Goal: Use online tool/utility: Utilize a website feature to perform a specific function

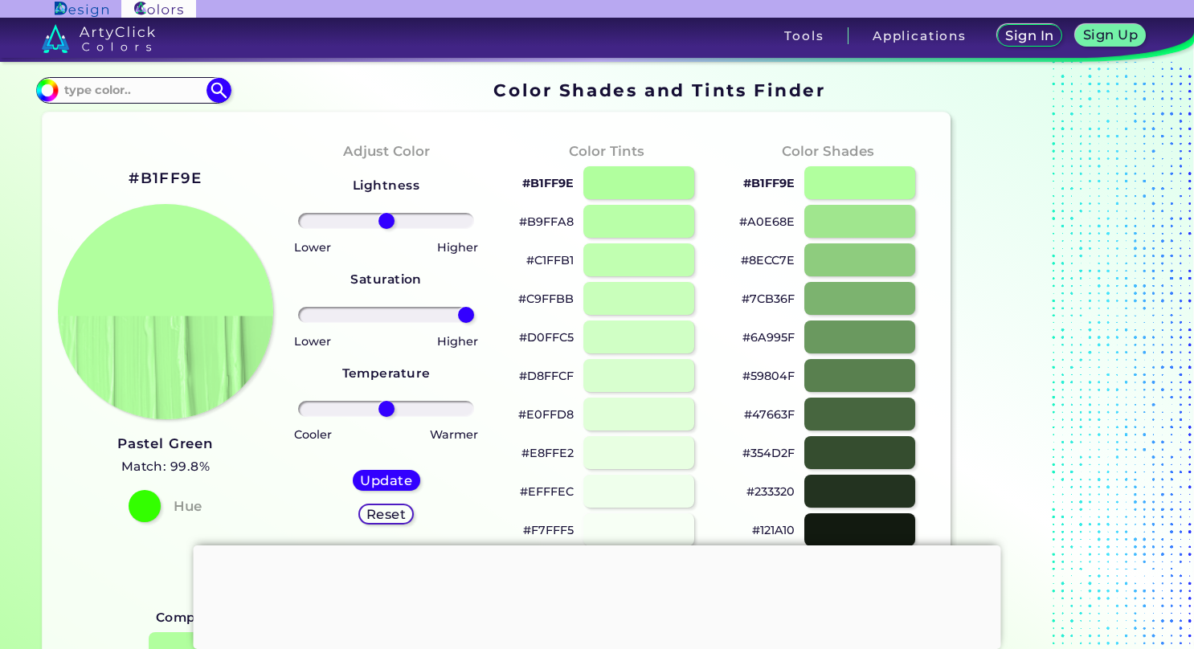
drag, startPoint x: 387, startPoint y: 309, endPoint x: 522, endPoint y: 341, distance: 138.7
type input "100"
click at [473, 323] on input "range" at bounding box center [385, 315] width 175 height 16
click at [400, 479] on h5 "Update" at bounding box center [386, 480] width 48 height 12
type input "#b1ff9e"
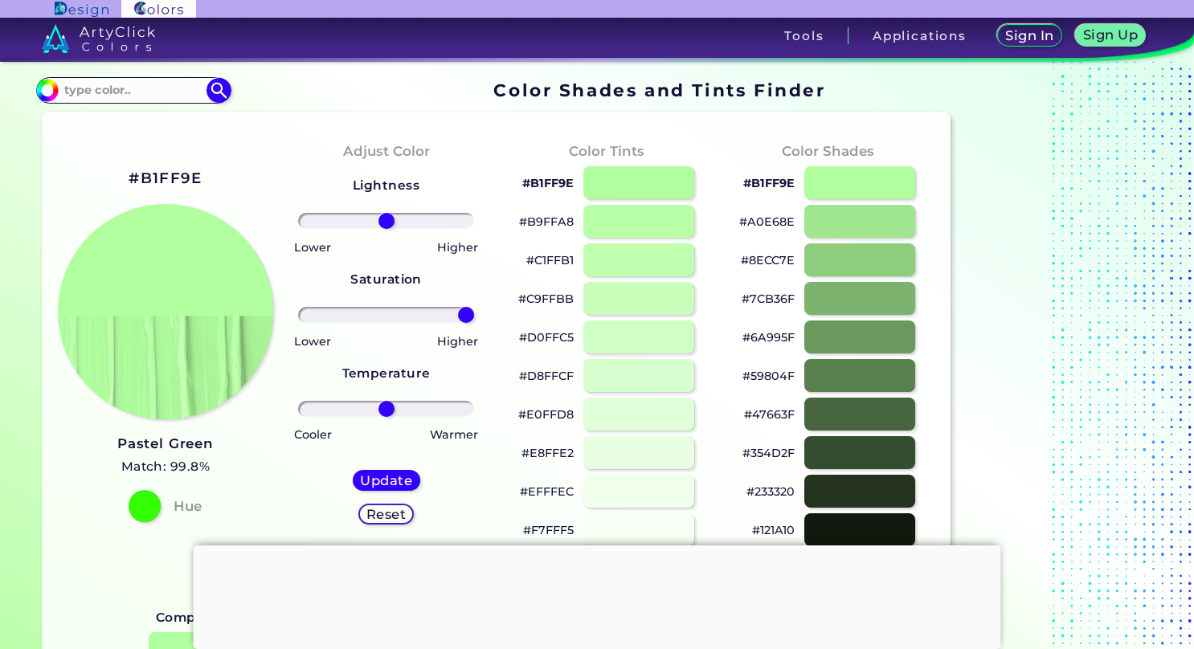
drag, startPoint x: 379, startPoint y: 315, endPoint x: 556, endPoint y: 375, distance: 186.7
type input "100"
click at [473, 323] on input "range" at bounding box center [385, 315] width 175 height 16
click at [390, 475] on h5 "Update" at bounding box center [386, 480] width 50 height 13
type input "#b1ff9e"
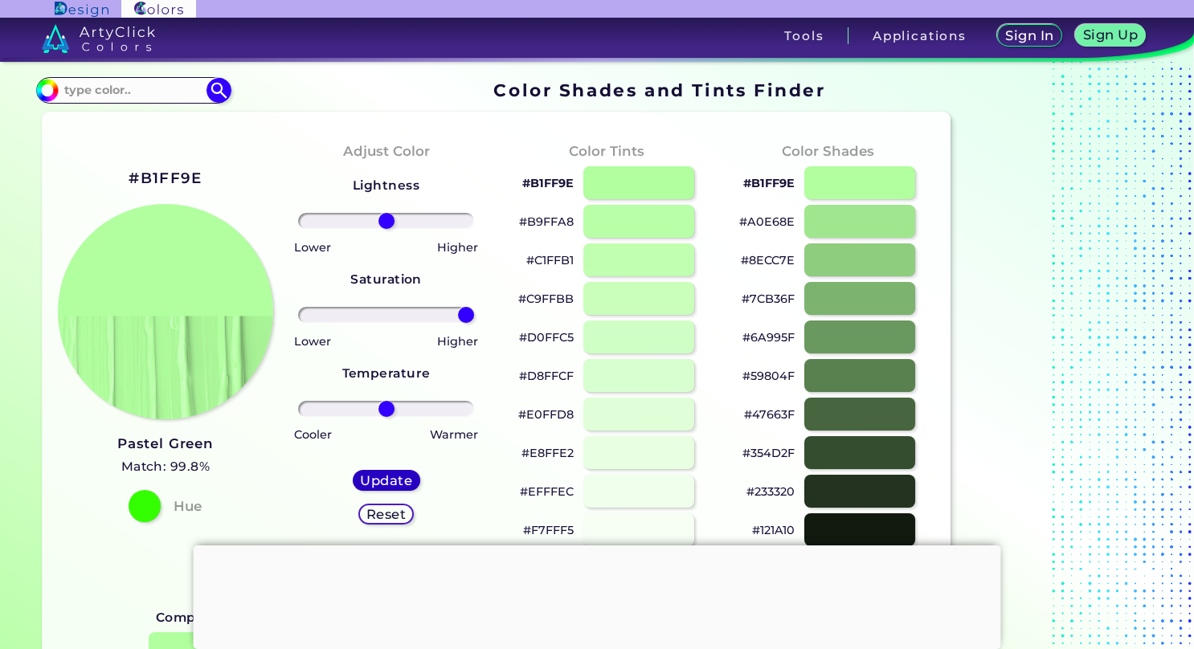
type input "0"
click at [382, 402] on input "range" at bounding box center [385, 409] width 175 height 16
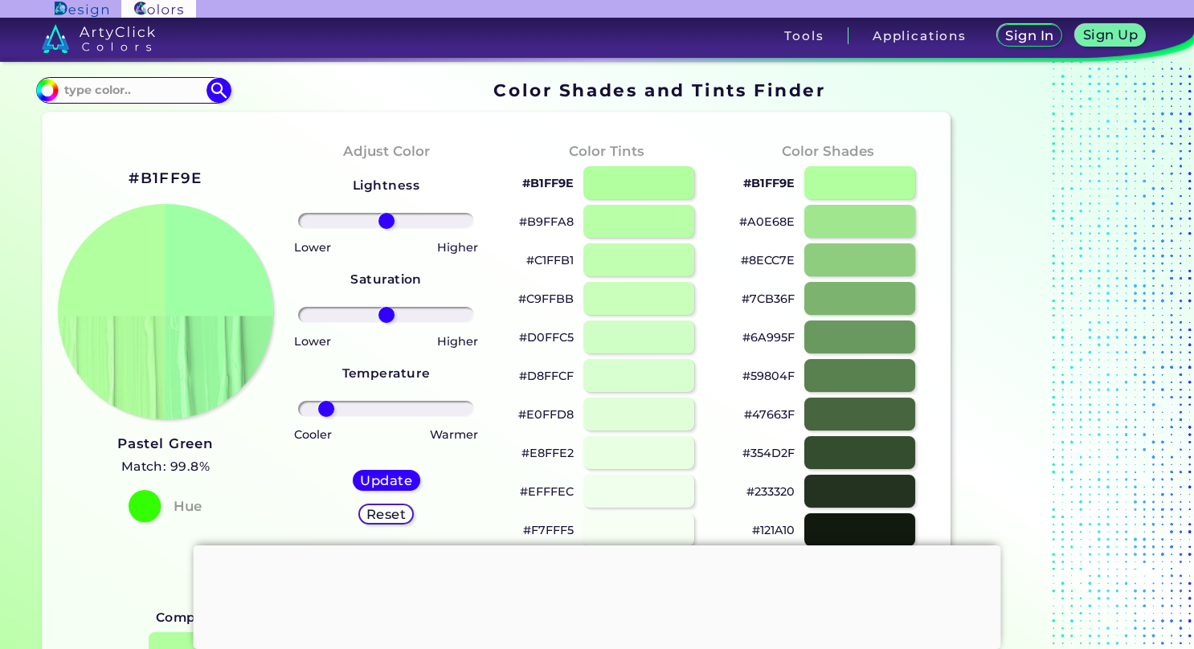
drag, startPoint x: 379, startPoint y: 403, endPoint x: 326, endPoint y: 418, distance: 54.9
type input "-75"
click at [326, 417] on input "range" at bounding box center [385, 409] width 175 height 16
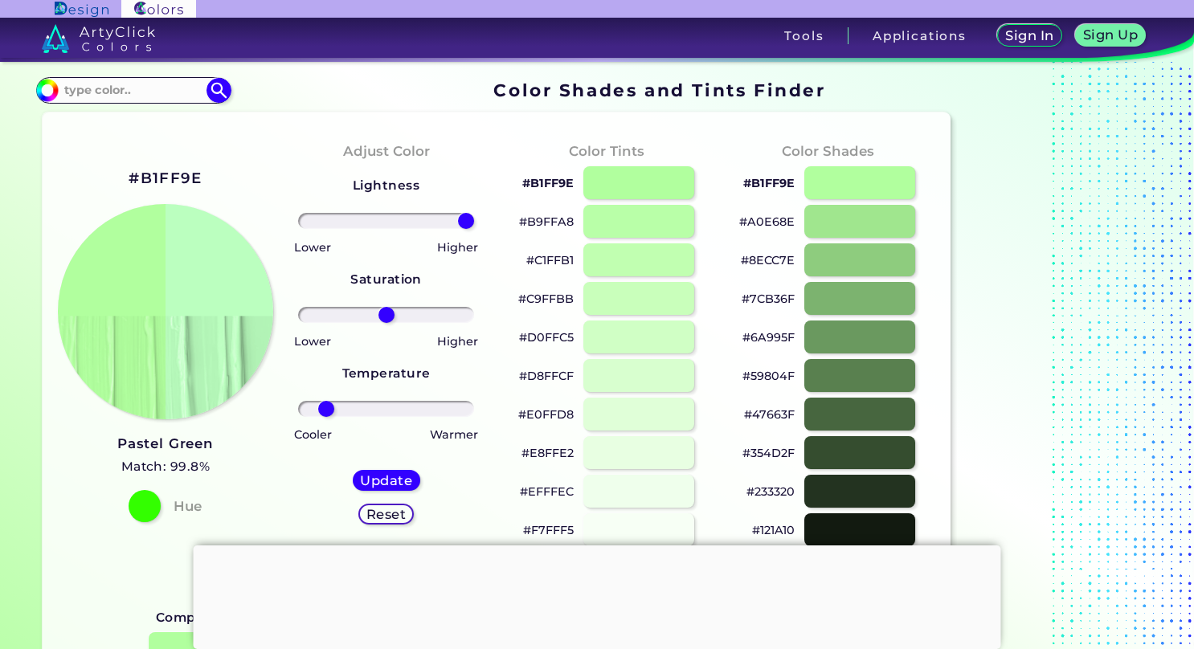
drag, startPoint x: 389, startPoint y: 214, endPoint x: 563, endPoint y: 241, distance: 176.3
type input "100"
click at [473, 229] on input "range" at bounding box center [385, 221] width 175 height 16
click at [386, 474] on h5 "Update" at bounding box center [386, 480] width 51 height 13
type input "#bbffbf"
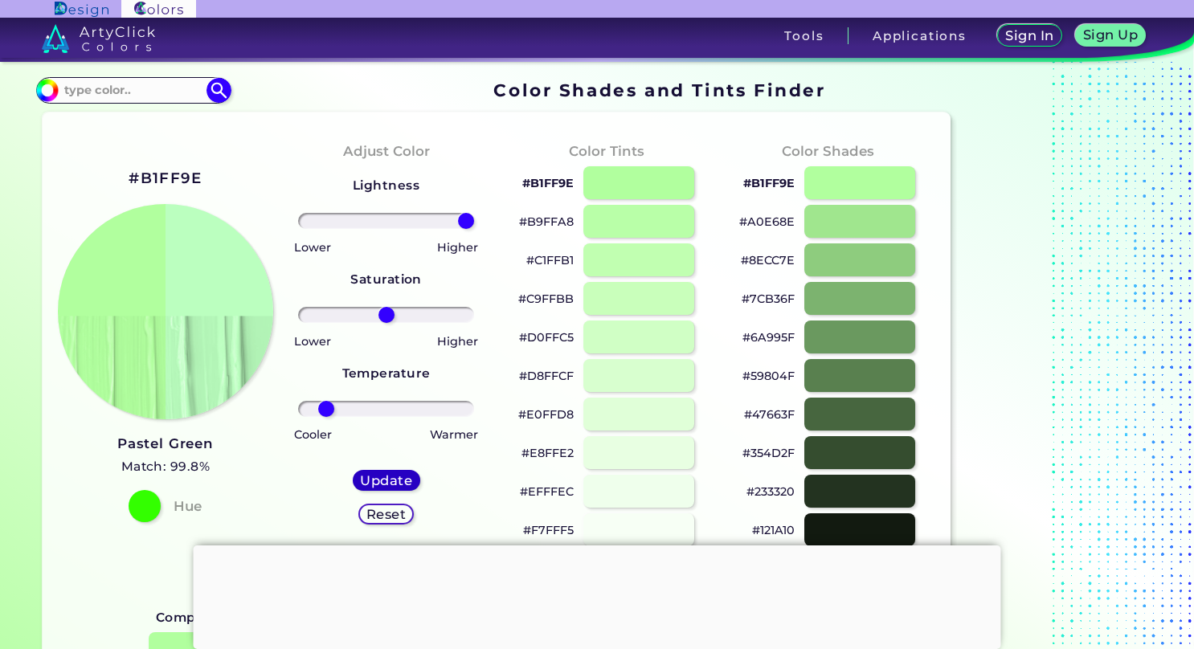
type input "0"
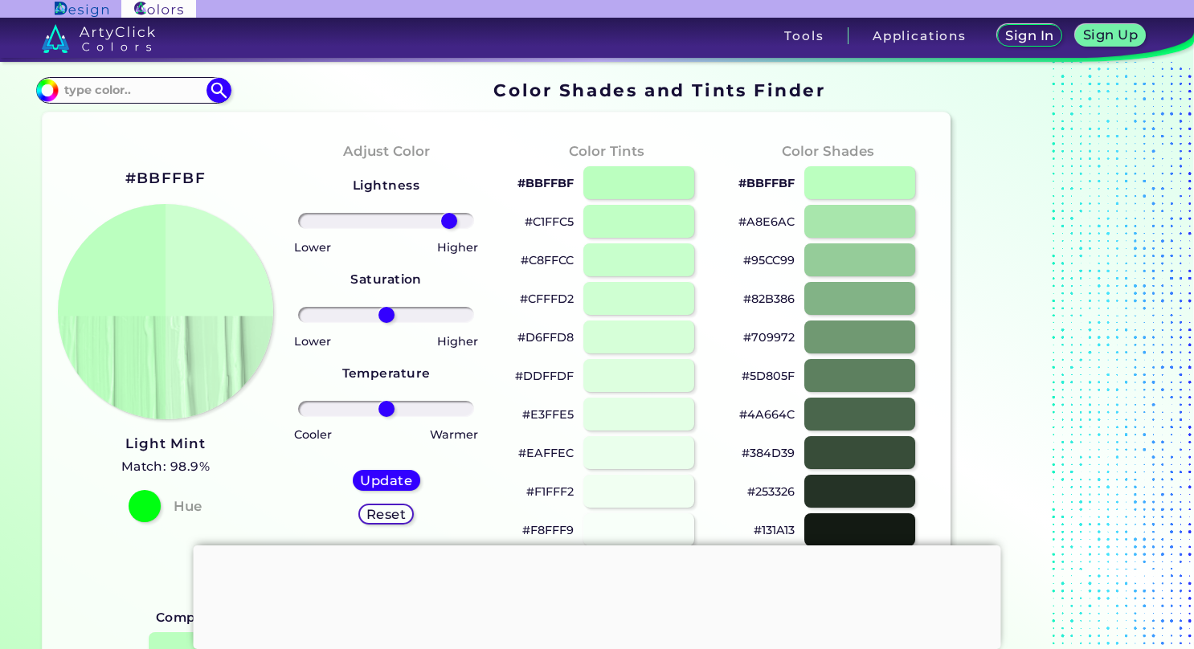
drag, startPoint x: 378, startPoint y: 220, endPoint x: 448, endPoint y: 256, distance: 78.7
type input "79"
click at [448, 229] on input "range" at bounding box center [385, 221] width 175 height 16
click at [394, 477] on h5 "Update" at bounding box center [386, 480] width 51 height 13
type input "#ccffd0"
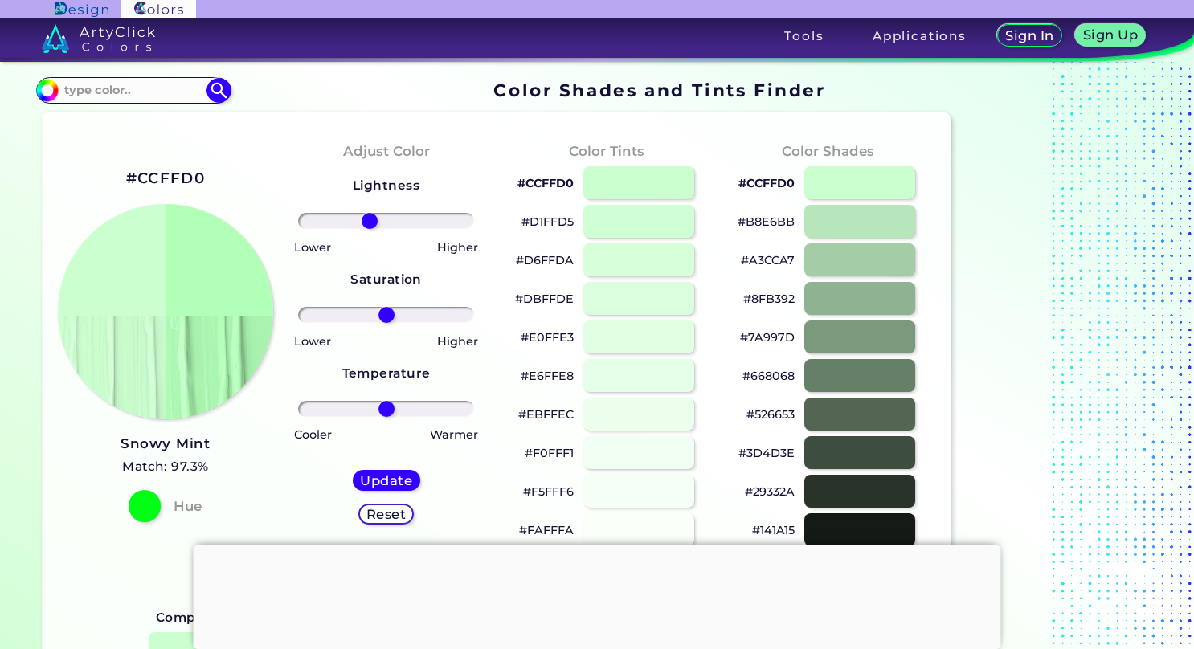
drag, startPoint x: 377, startPoint y: 222, endPoint x: 369, endPoint y: 229, distance: 10.9
type input "-21"
click at [369, 229] on input "range" at bounding box center [385, 221] width 175 height 16
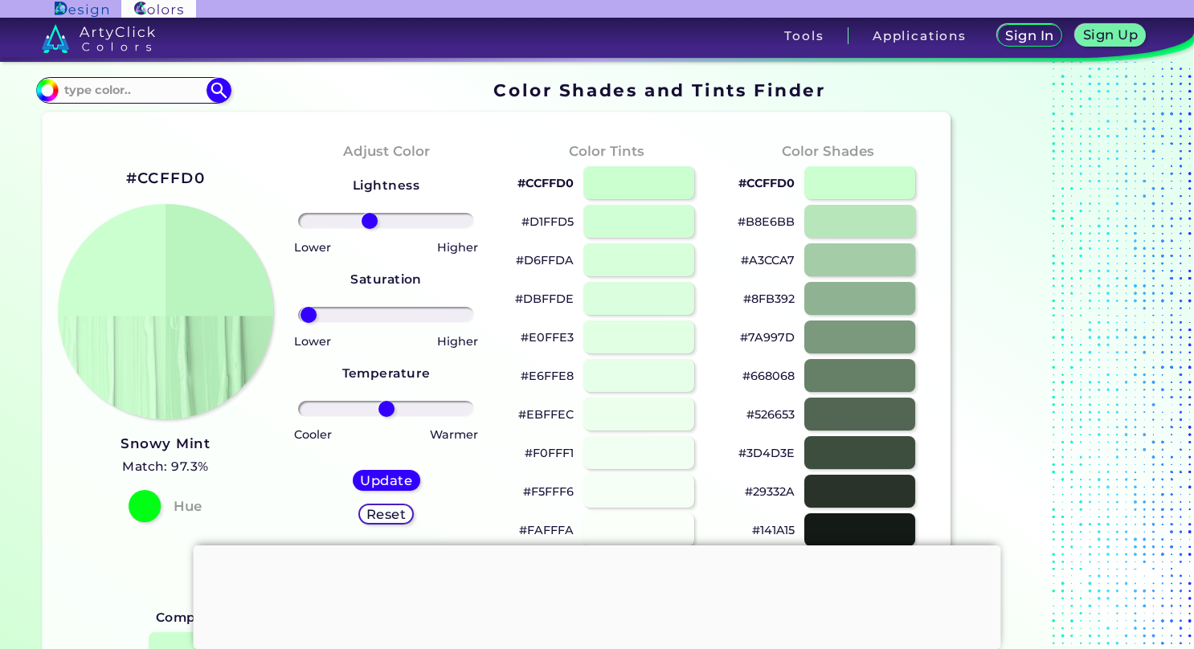
drag, startPoint x: 390, startPoint y: 313, endPoint x: 308, endPoint y: 336, distance: 85.0
type input "-97"
click at [308, 323] on input "range" at bounding box center [385, 315] width 175 height 16
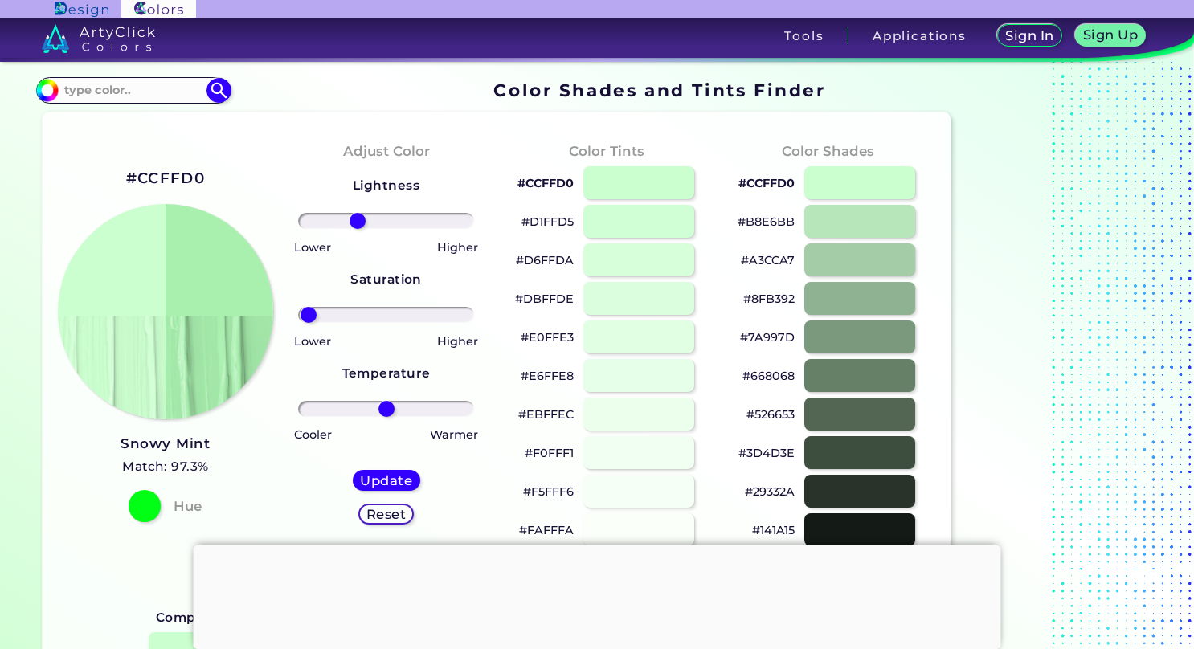
type input "-36"
click at [357, 224] on input "range" at bounding box center [385, 221] width 175 height 16
drag, startPoint x: 302, startPoint y: 317, endPoint x: 282, endPoint y: 325, distance: 21.6
type input "-100"
click at [298, 323] on input "range" at bounding box center [385, 315] width 175 height 16
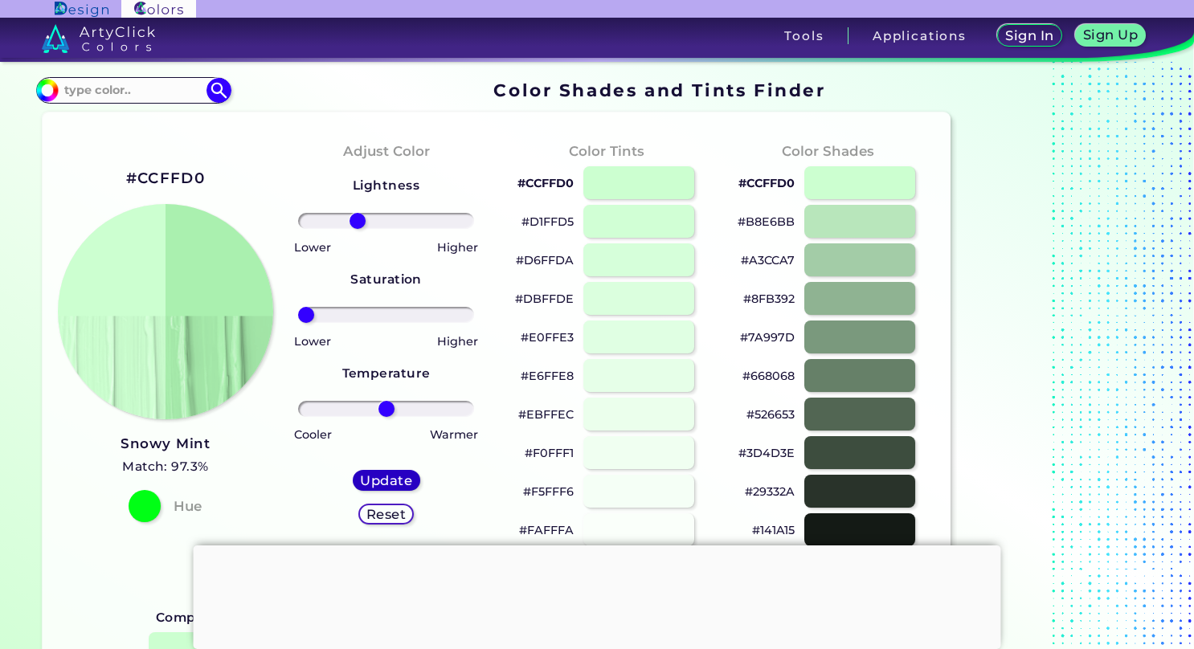
click at [394, 479] on h5 "Update" at bounding box center [386, 480] width 48 height 12
type input "#aaf0af"
type input "0"
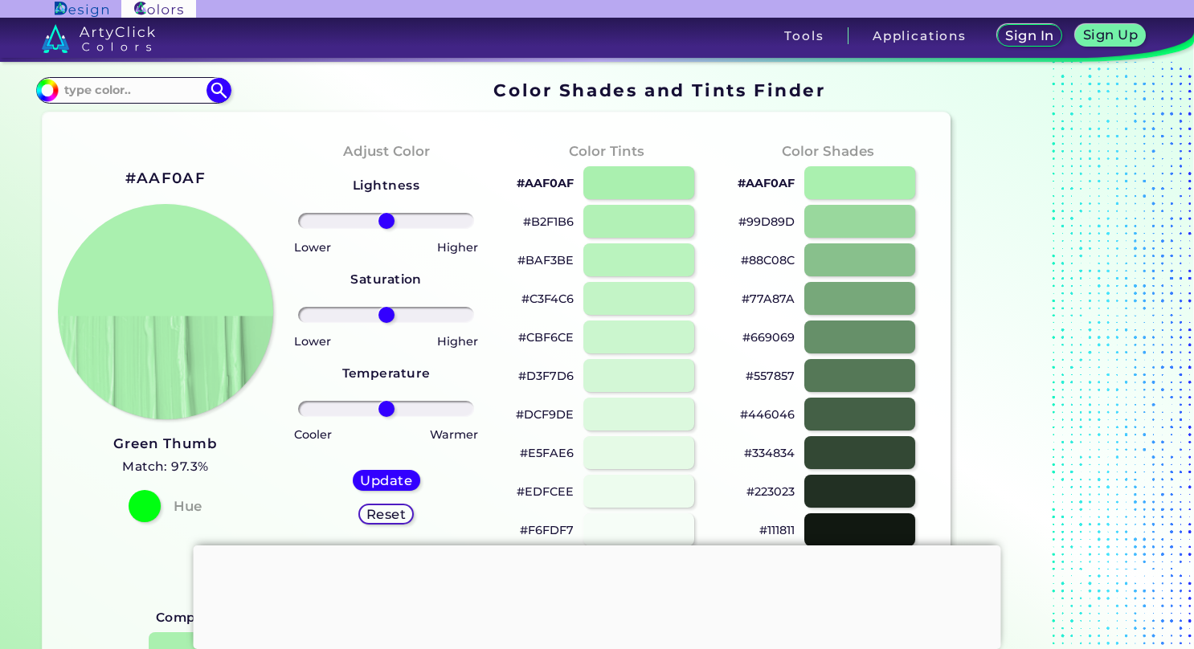
drag, startPoint x: 383, startPoint y: 306, endPoint x: 371, endPoint y: 311, distance: 13.0
click at [371, 311] on div at bounding box center [385, 314] width 195 height 19
drag, startPoint x: 382, startPoint y: 320, endPoint x: 343, endPoint y: 332, distance: 40.9
type input "-54"
click at [343, 323] on input "range" at bounding box center [385, 315] width 175 height 16
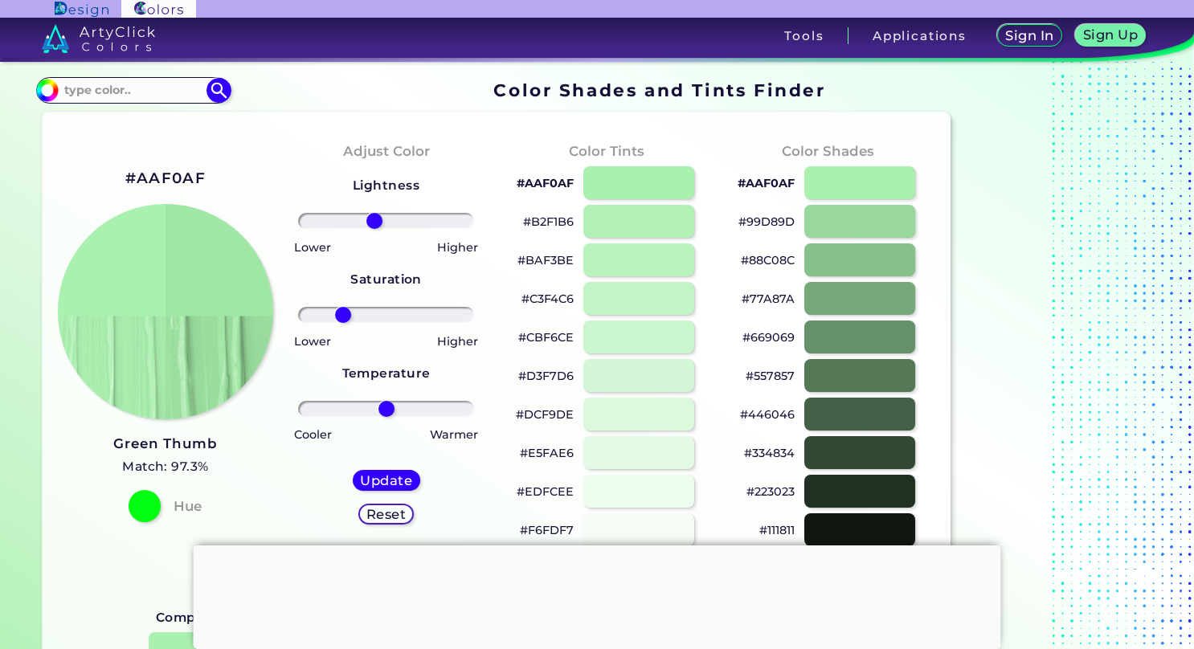
drag, startPoint x: 382, startPoint y: 223, endPoint x: 374, endPoint y: 228, distance: 9.4
type input "-15"
click at [374, 228] on input "range" at bounding box center [385, 221] width 175 height 16
click at [342, 324] on div "Lightness Saturation Temperature Lower Higher Lower Higher Cooler Warmer Update…" at bounding box center [385, 357] width 195 height 386
type input "-66"
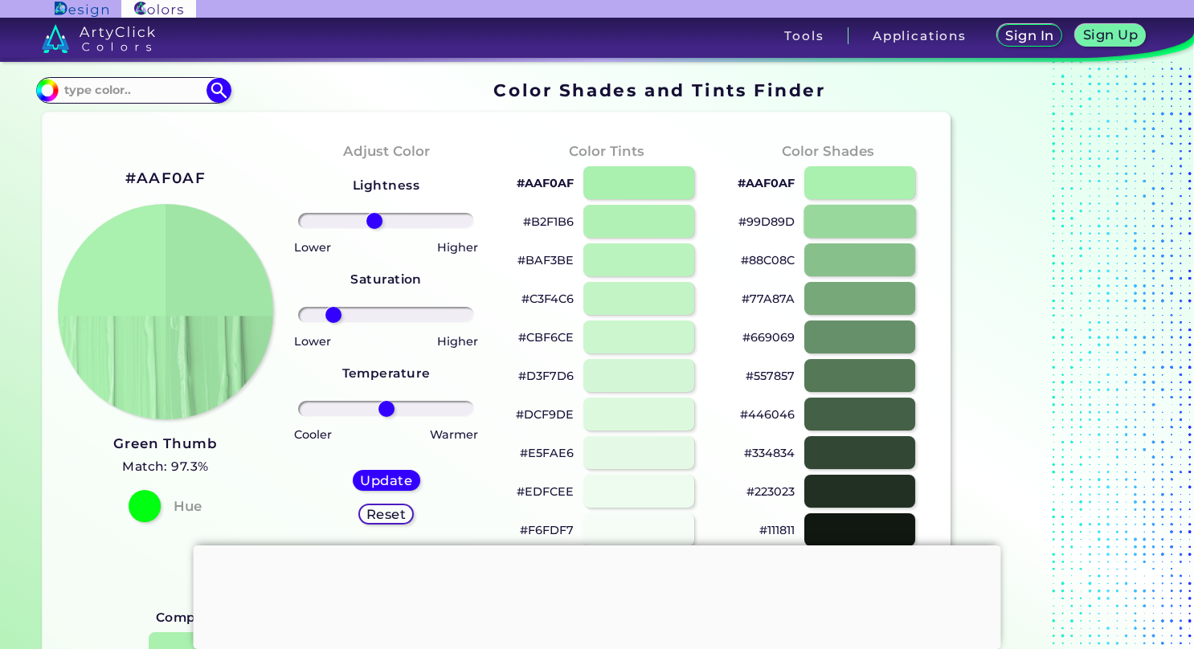
click at [856, 216] on div at bounding box center [859, 221] width 112 height 33
type input "#99d89d"
type input "0"
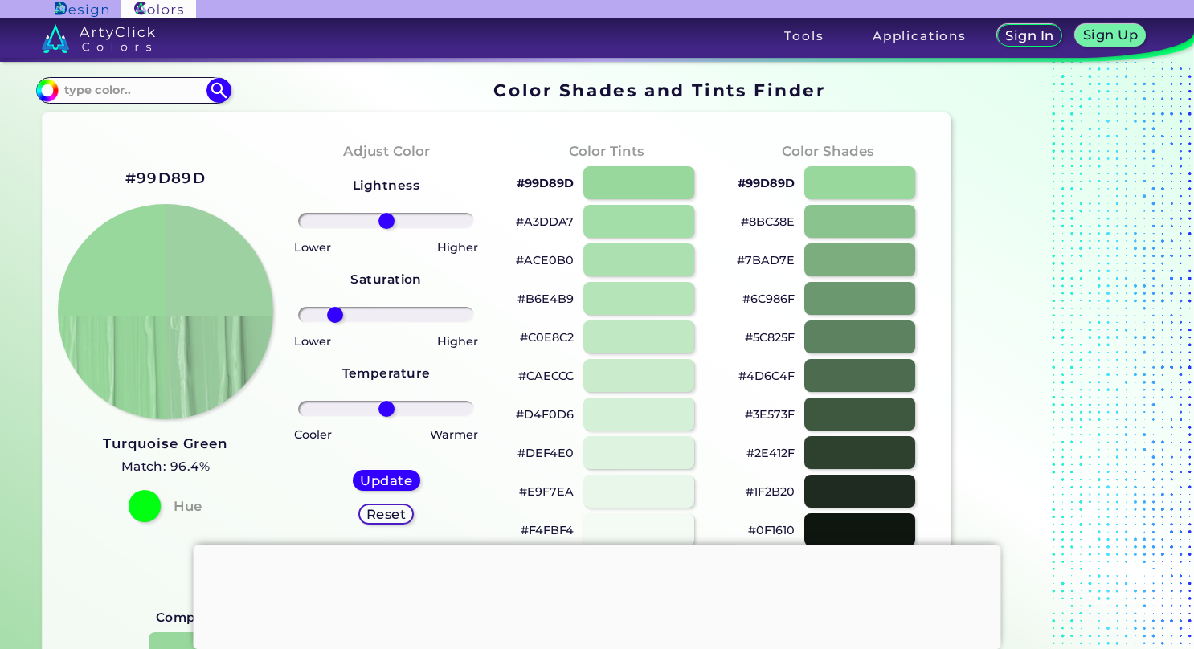
drag, startPoint x: 384, startPoint y: 310, endPoint x: 334, endPoint y: 316, distance: 50.1
type input "-64"
click at [334, 316] on input "range" at bounding box center [385, 315] width 175 height 16
click at [406, 474] on h5 "Update" at bounding box center [386, 480] width 50 height 13
type input "#9ed2a1"
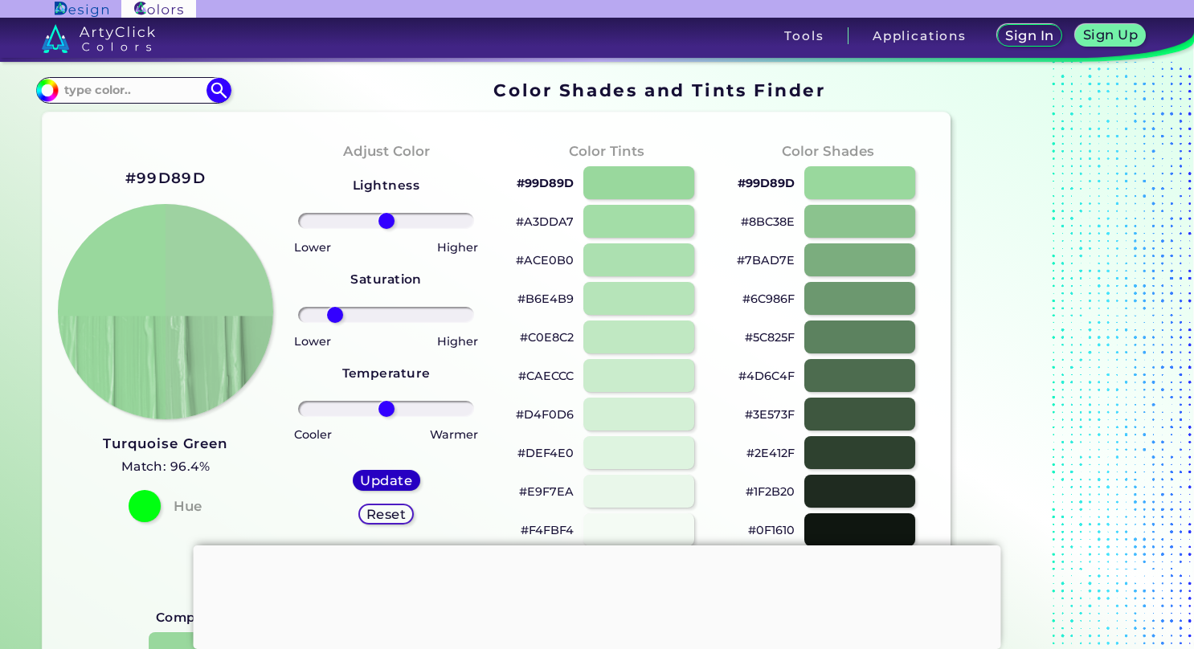
type input "0"
click at [133, 86] on input at bounding box center [133, 91] width 149 height 22
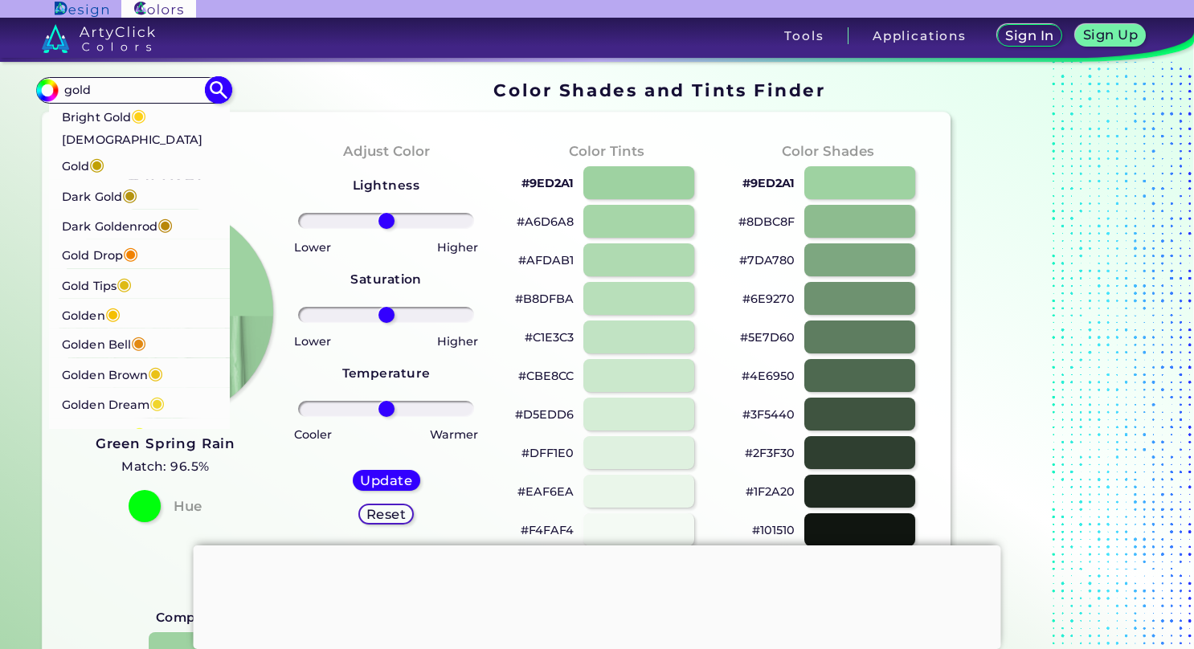
type input "gold"
click at [104, 153] on span "◉" at bounding box center [96, 163] width 15 height 21
type input "#c1a004"
type input "#C1A004"
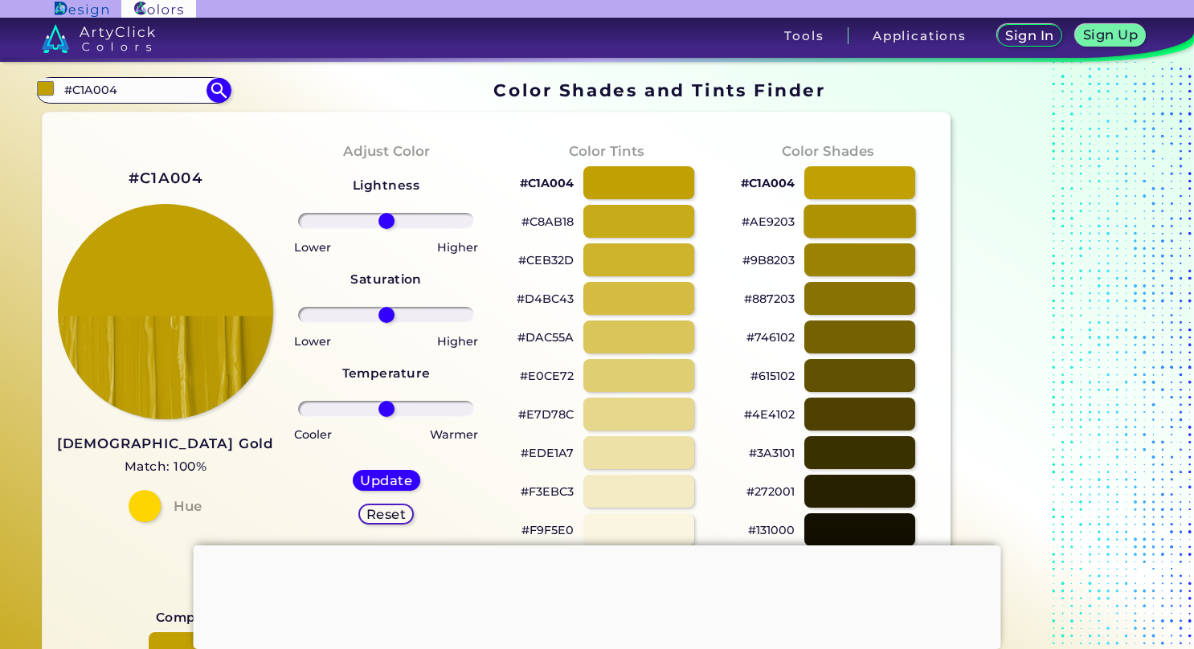
click at [835, 224] on div at bounding box center [859, 221] width 112 height 33
type input "#ae9203"
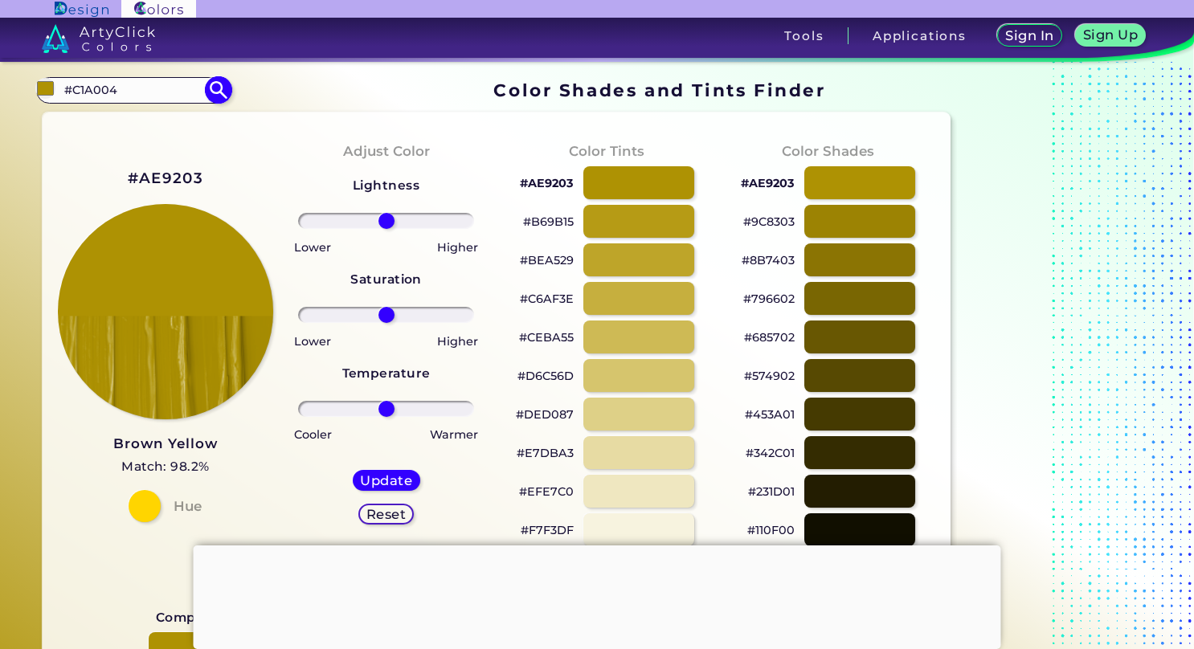
drag, startPoint x: 161, startPoint y: 78, endPoint x: 170, endPoint y: 96, distance: 20.5
click at [170, 96] on div "#ae9203 #C1A004 Bright Gold ◉ Buddha Gold ◉ Dark Gold ◉ Dark Goldenrod ◉ Gold D…" at bounding box center [133, 90] width 194 height 26
click at [170, 96] on input "#C1A004" at bounding box center [133, 91] width 149 height 22
type input "#"
type input "ivor"
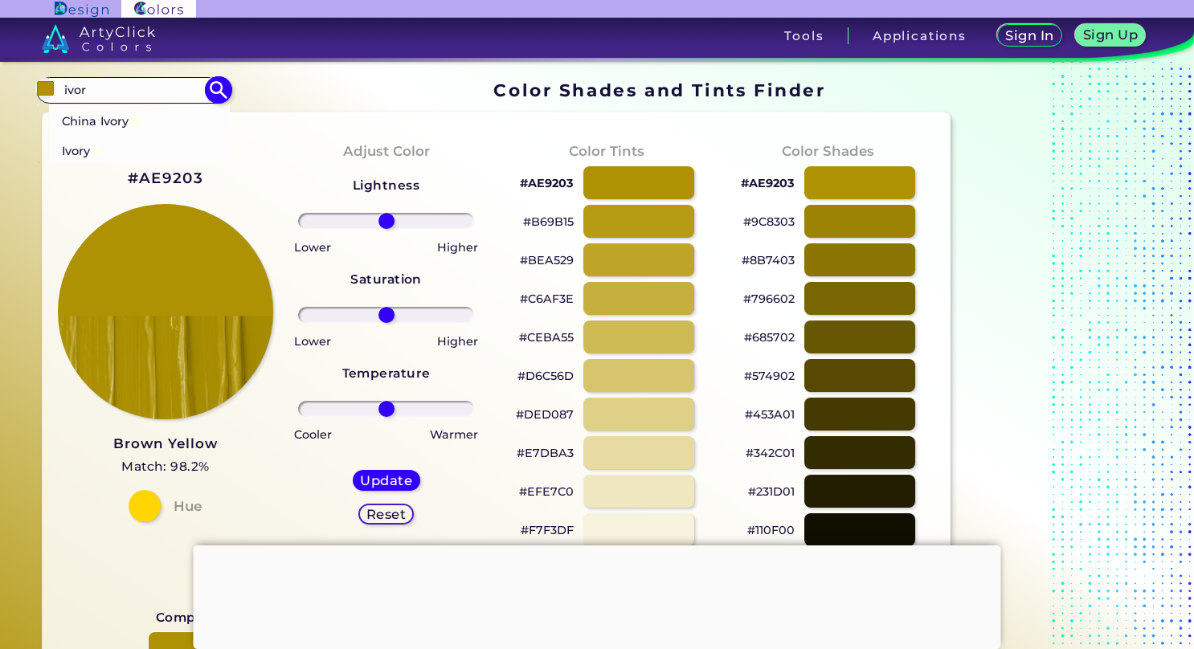
click at [162, 110] on li "China Ivory ◉" at bounding box center [140, 119] width 182 height 30
type input "#fcffe7"
type input "#FCFFE7"
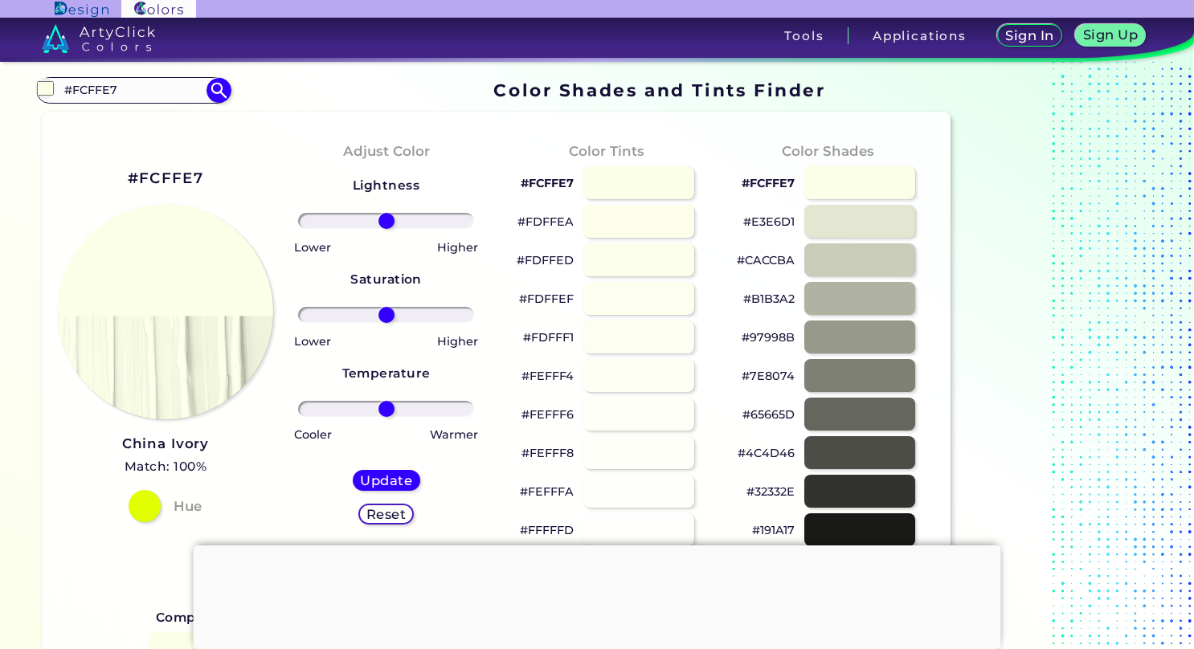
drag, startPoint x: 384, startPoint y: 215, endPoint x: 351, endPoint y: 222, distance: 33.6
drag, startPoint x: 351, startPoint y: 222, endPoint x: 404, endPoint y: 143, distance: 94.9
click at [404, 143] on h4 "Adjust Color" at bounding box center [386, 151] width 87 height 23
drag, startPoint x: 388, startPoint y: 224, endPoint x: 386, endPoint y: 235, distance: 10.7
click at [386, 229] on input "range" at bounding box center [385, 221] width 175 height 16
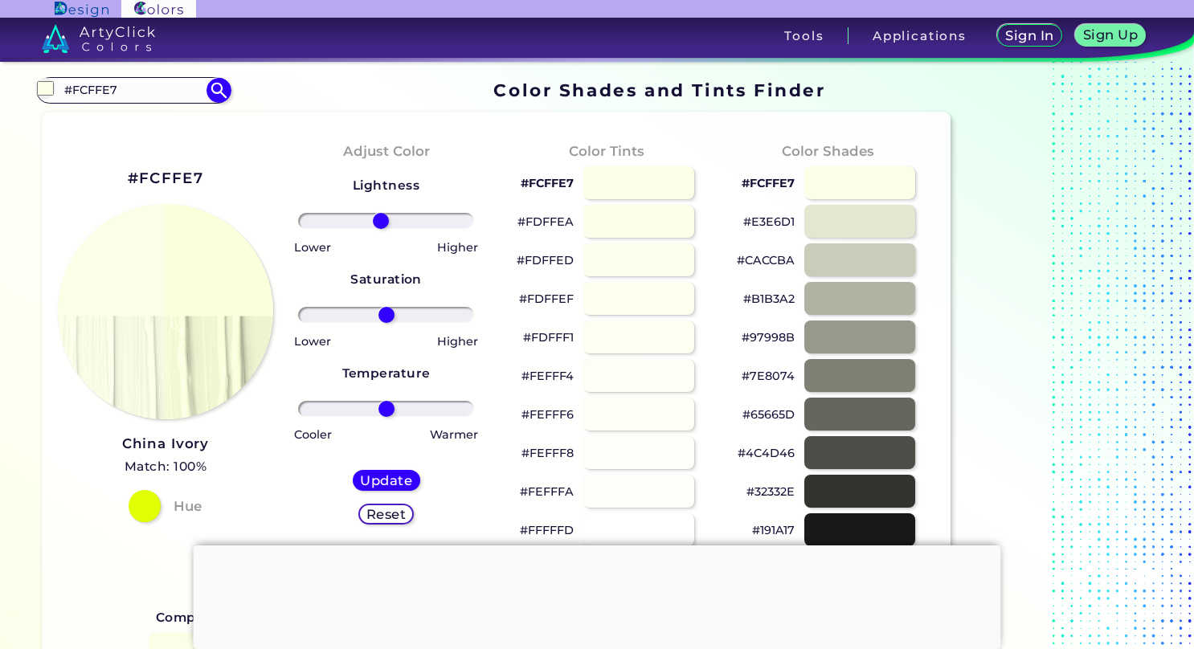
type input "-7"
click at [380, 229] on input "range" at bounding box center [385, 221] width 175 height 16
drag, startPoint x: 388, startPoint y: 410, endPoint x: 412, endPoint y: 414, distance: 24.6
type input "33"
click at [412, 414] on input "range" at bounding box center [385, 409] width 175 height 16
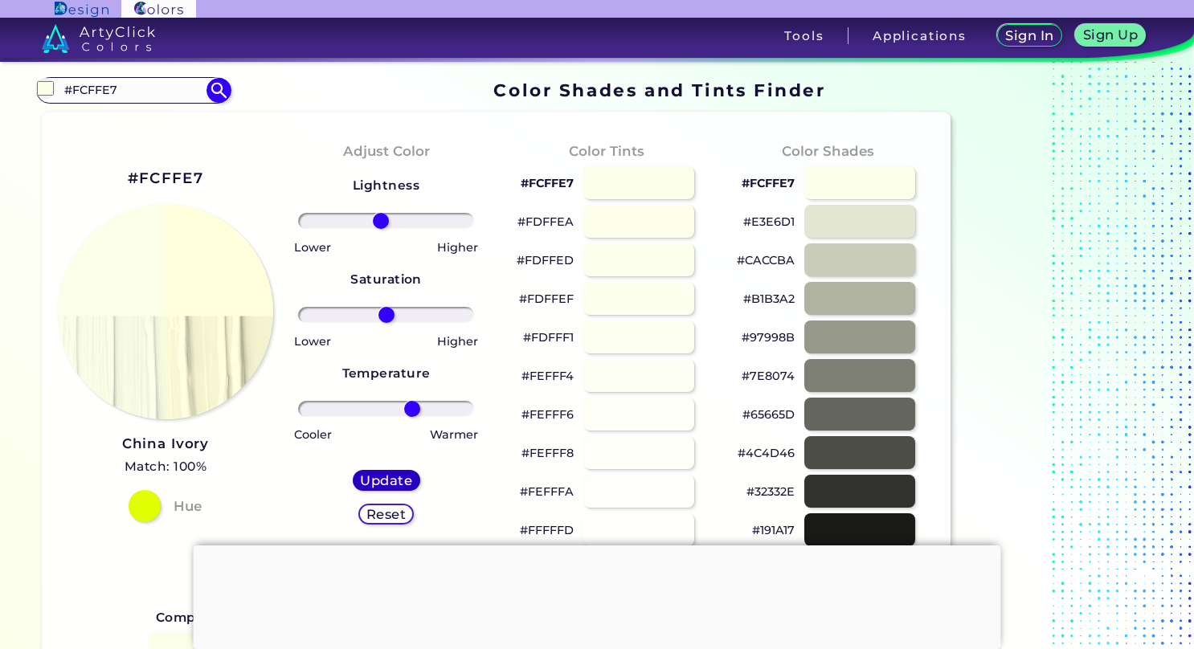
click at [376, 479] on h5 "Update" at bounding box center [385, 481] width 47 height 12
type input "#ffffdb"
type input "0"
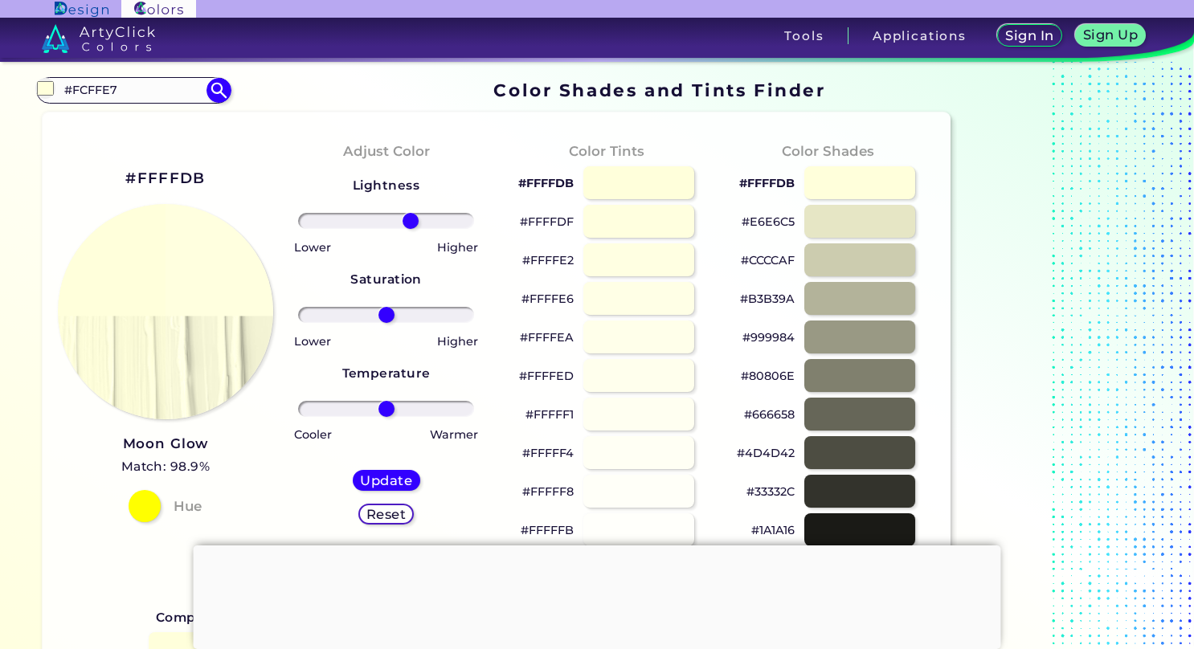
drag, startPoint x: 382, startPoint y: 226, endPoint x: 410, endPoint y: 238, distance: 31.0
type input "31"
click at [410, 229] on input "range" at bounding box center [385, 221] width 175 height 16
click at [369, 483] on h5 "Update" at bounding box center [386, 481] width 53 height 14
type input "#ffffdf"
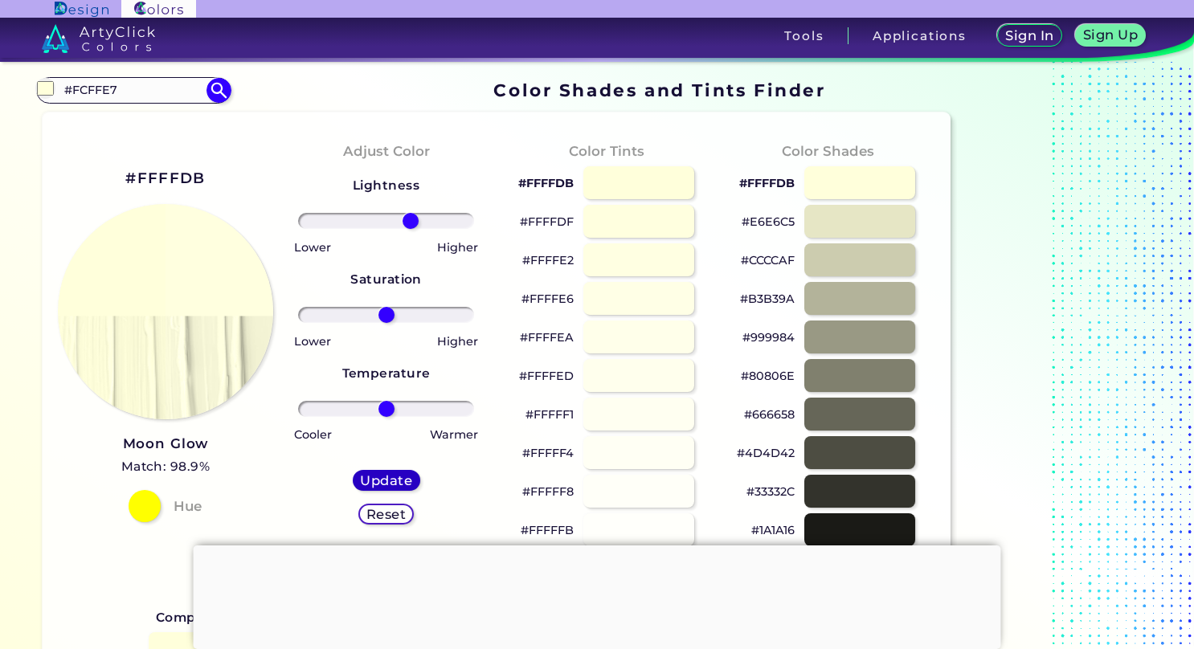
type input "0"
click at [147, 80] on input "#FCFFE7" at bounding box center [133, 91] width 149 height 22
type input "#"
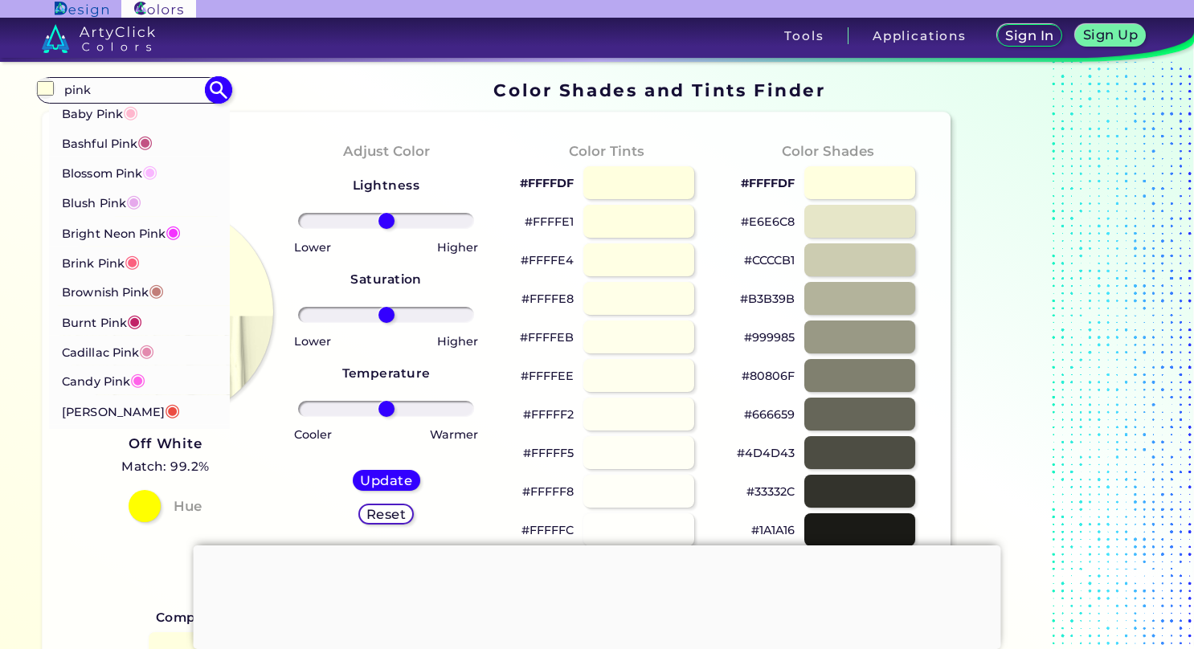
type input "pink"
click at [125, 323] on p "Burnt Pink ◉" at bounding box center [102, 320] width 80 height 30
type input "#c12267"
type input "#C12267"
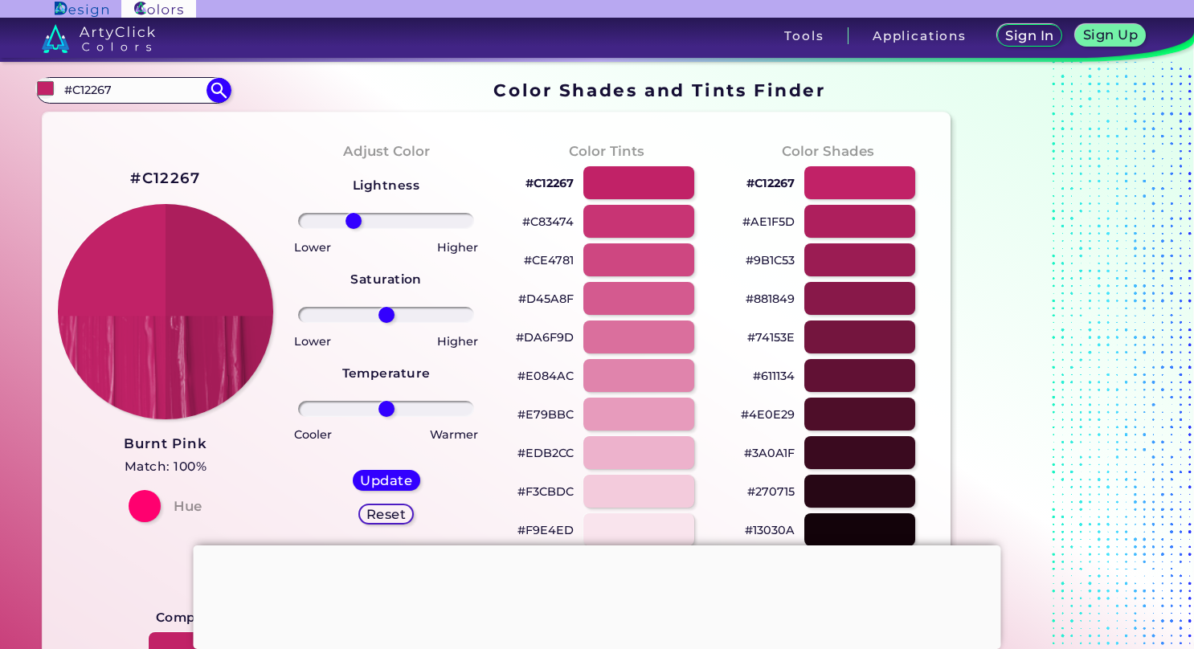
drag, startPoint x: 380, startPoint y: 222, endPoint x: 353, endPoint y: 235, distance: 29.5
type input "-41"
click at [353, 229] on input "range" at bounding box center [385, 221] width 175 height 16
drag, startPoint x: 390, startPoint y: 315, endPoint x: 402, endPoint y: 316, distance: 12.2
type input "20"
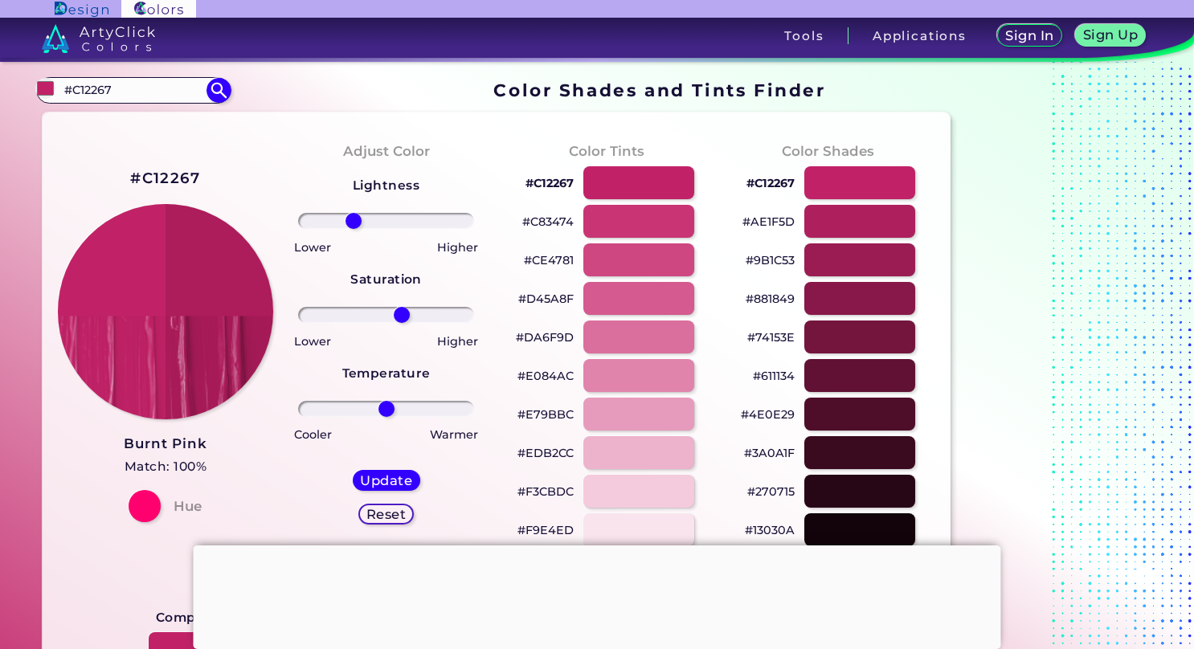
click at [402, 316] on input "range" at bounding box center [385, 315] width 175 height 16
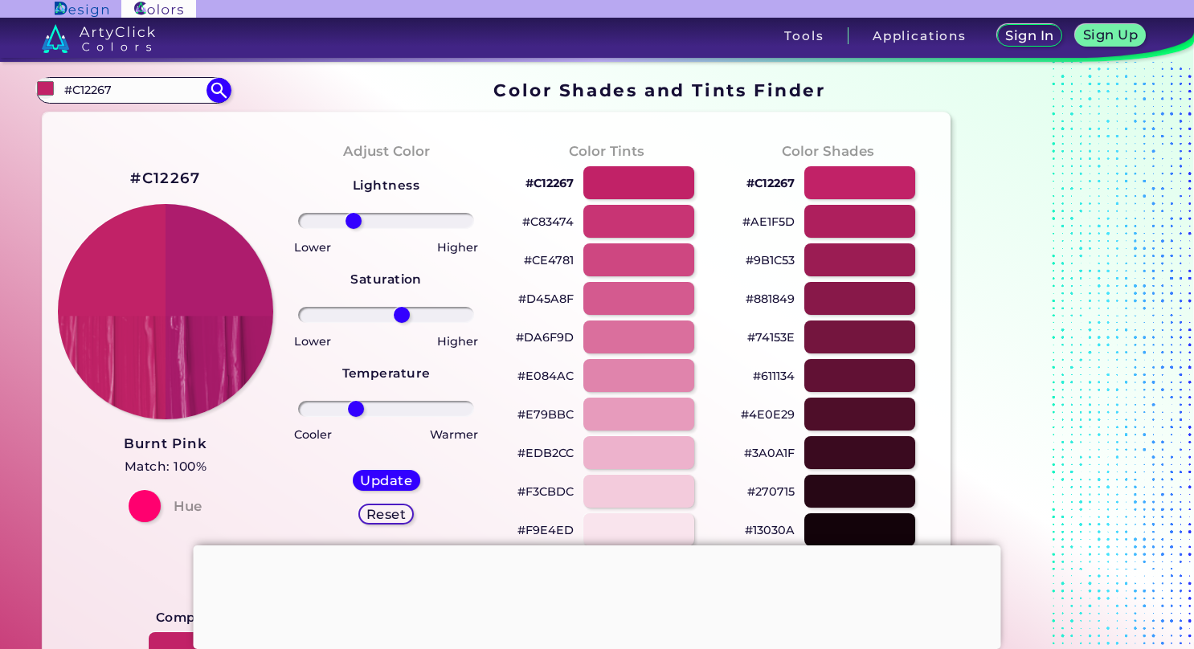
drag, startPoint x: 384, startPoint y: 400, endPoint x: 355, endPoint y: 413, distance: 31.6
click at [355, 413] on input "range" at bounding box center [385, 409] width 175 height 16
type input "-28"
click at [364, 410] on input "range" at bounding box center [385, 409] width 175 height 16
click at [387, 489] on div "Update" at bounding box center [386, 480] width 66 height 20
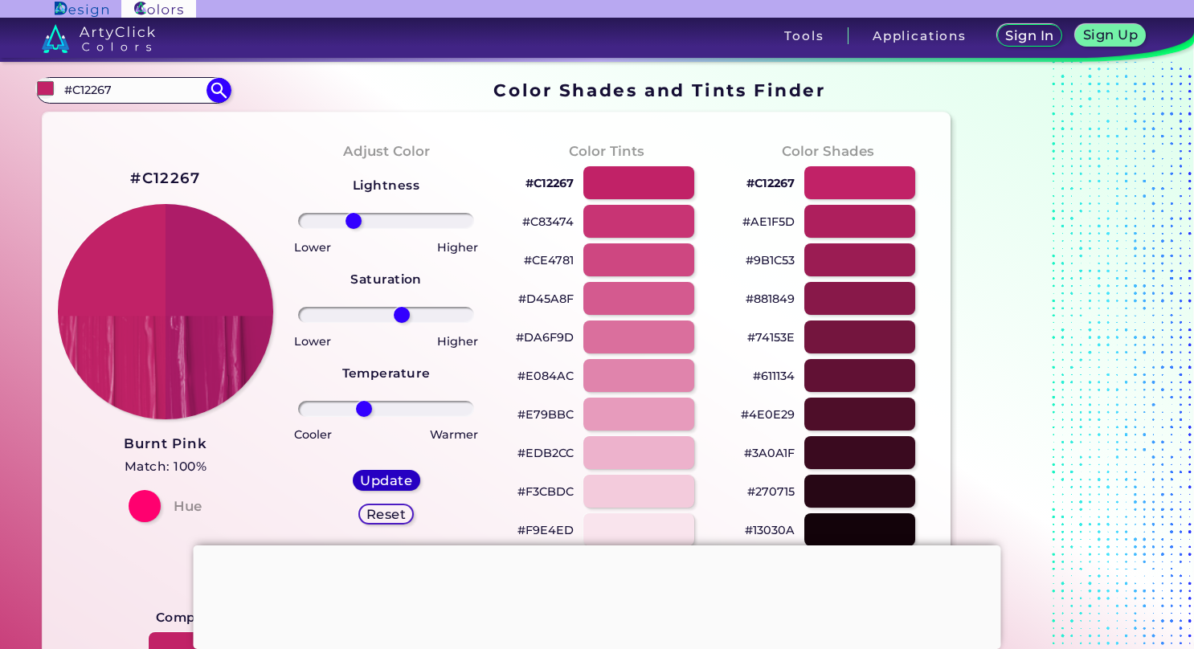
type input "#ad1c68"
type input "0"
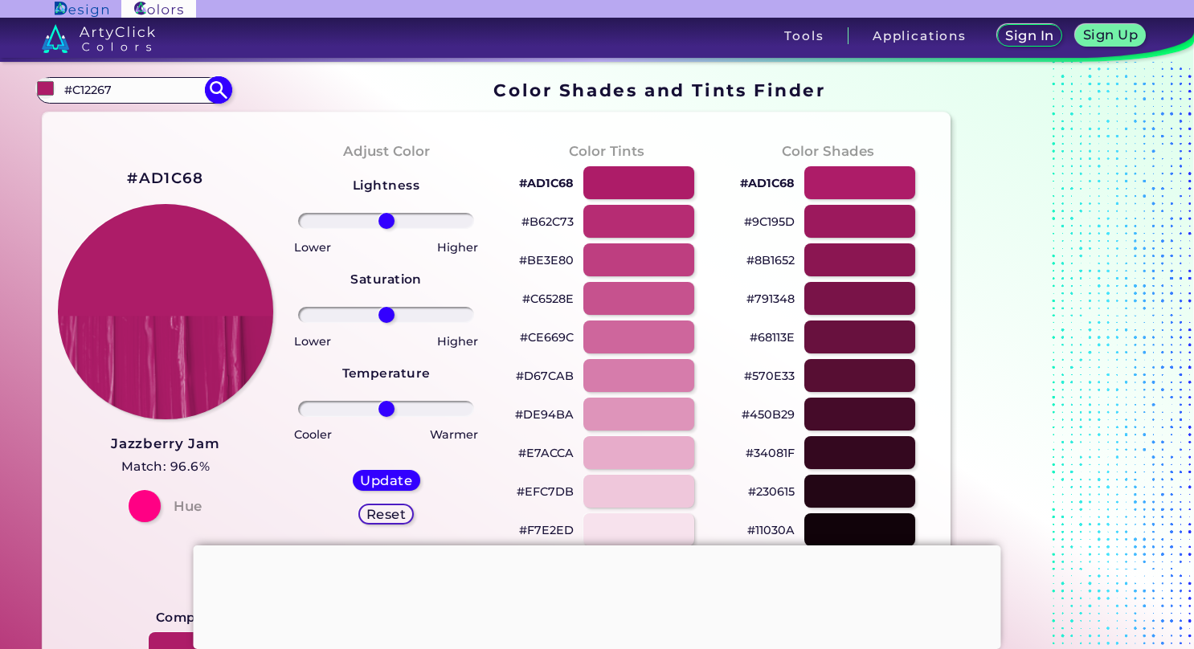
click at [125, 87] on input "#C12267" at bounding box center [133, 91] width 149 height 22
type input "#"
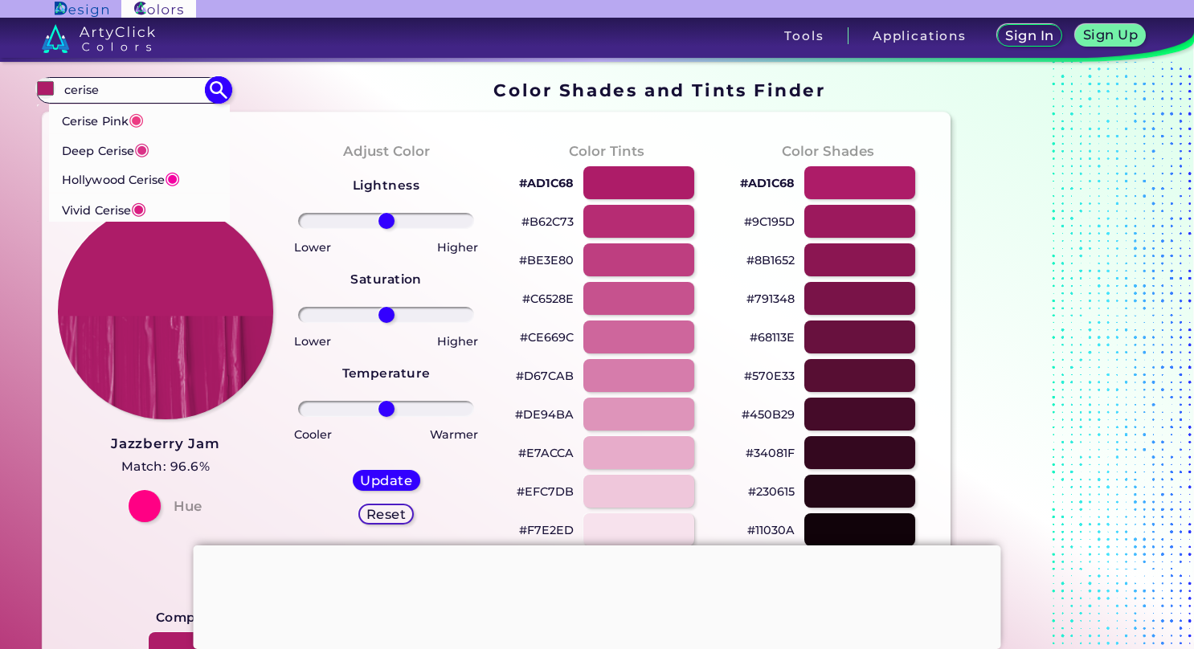
type input "cerise"
click at [152, 141] on li "Deep Cerise ◉" at bounding box center [140, 148] width 182 height 30
type input "#da3287"
type input "#DA3287"
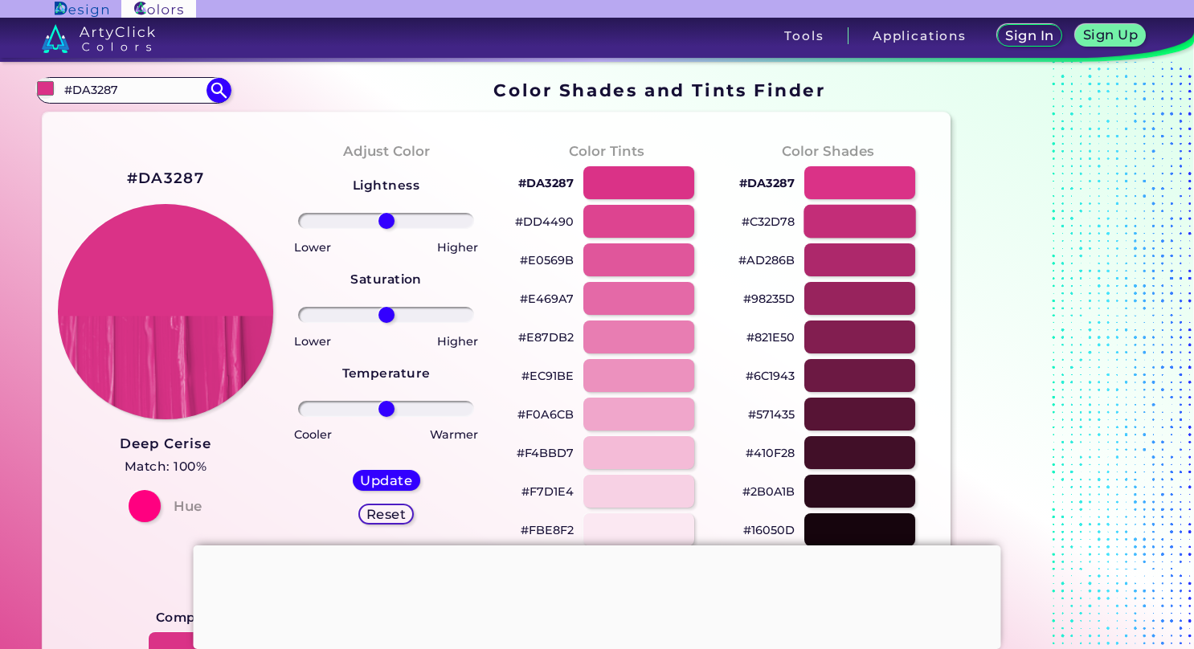
click at [837, 220] on div at bounding box center [859, 221] width 112 height 33
type input "#c32d78"
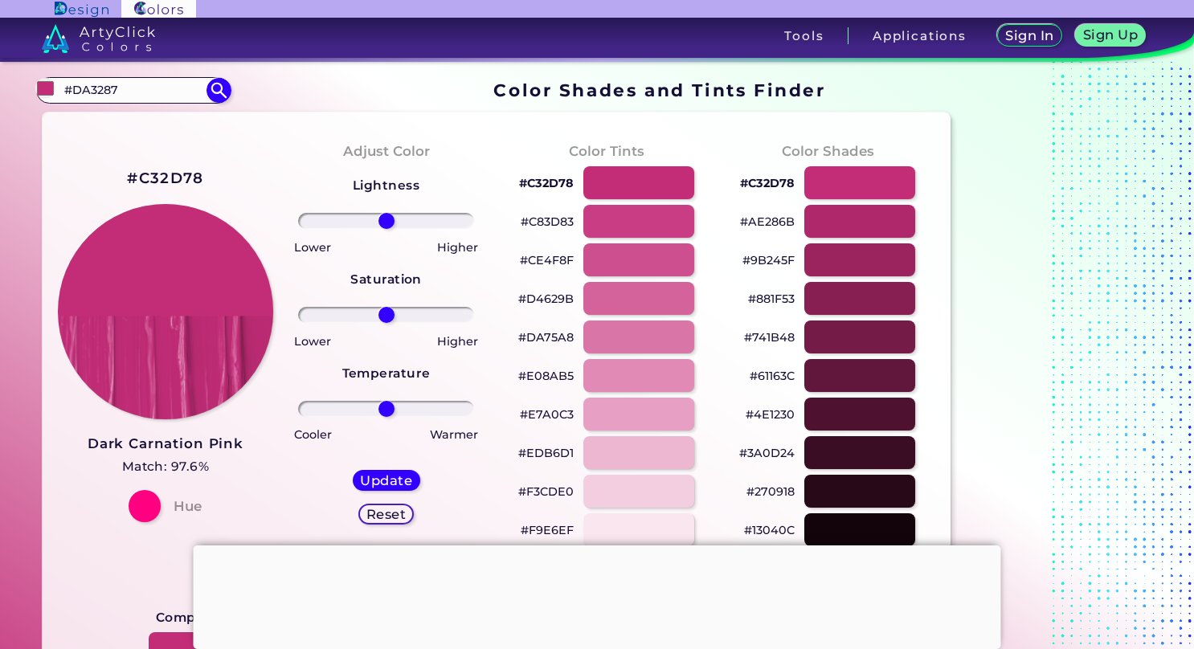
click at [382, 231] on div "Lightness Saturation Temperature Lower Higher Lower Higher Cooler Warmer Update…" at bounding box center [385, 357] width 195 height 386
click at [390, 311] on input "range" at bounding box center [385, 315] width 175 height 16
drag, startPoint x: 381, startPoint y: 225, endPoint x: 373, endPoint y: 228, distance: 8.7
type input "-16"
click at [373, 228] on input "range" at bounding box center [385, 221] width 175 height 16
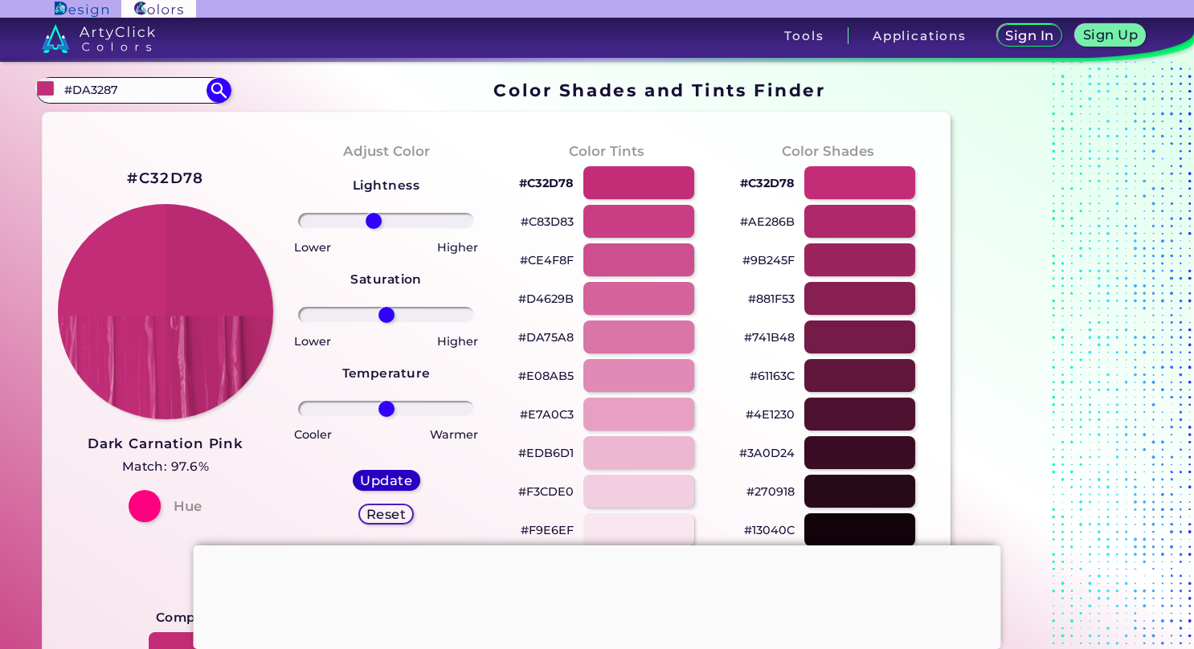
click at [366, 474] on h5 "Update" at bounding box center [386, 480] width 55 height 14
type input "#ba2a72"
type input "0"
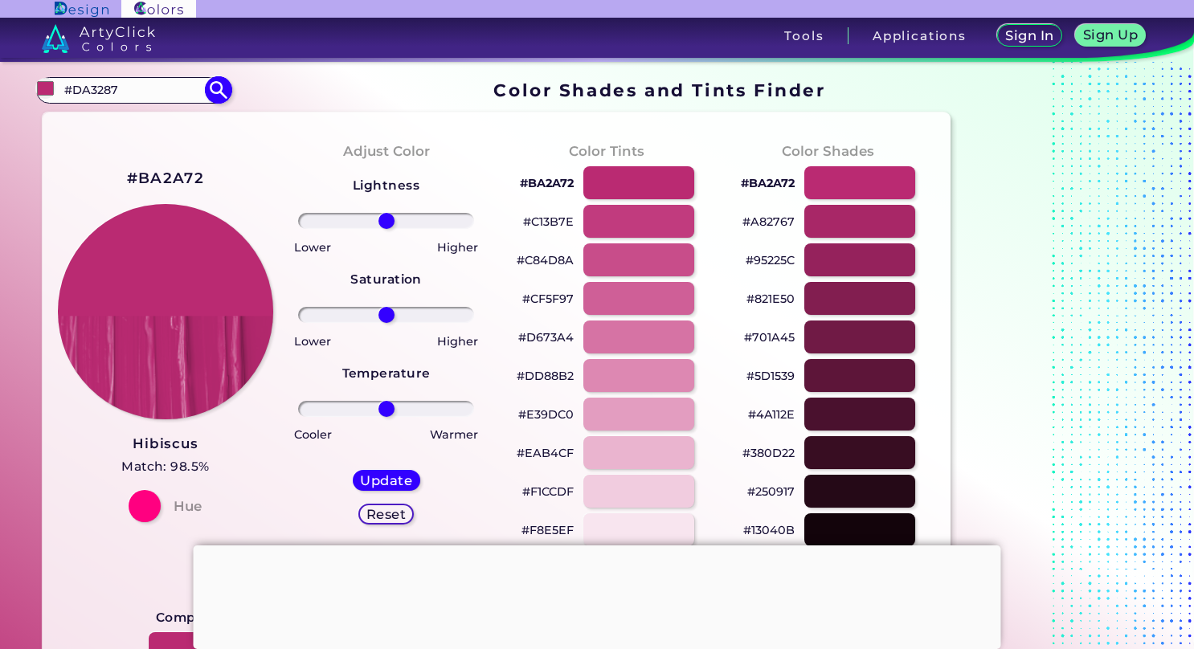
click at [165, 98] on input "#DA3287" at bounding box center [133, 91] width 149 height 22
type input "#"
type input "hibi"
click at [161, 108] on li "Hibiscus ◉" at bounding box center [140, 119] width 182 height 30
type input "#b6316c"
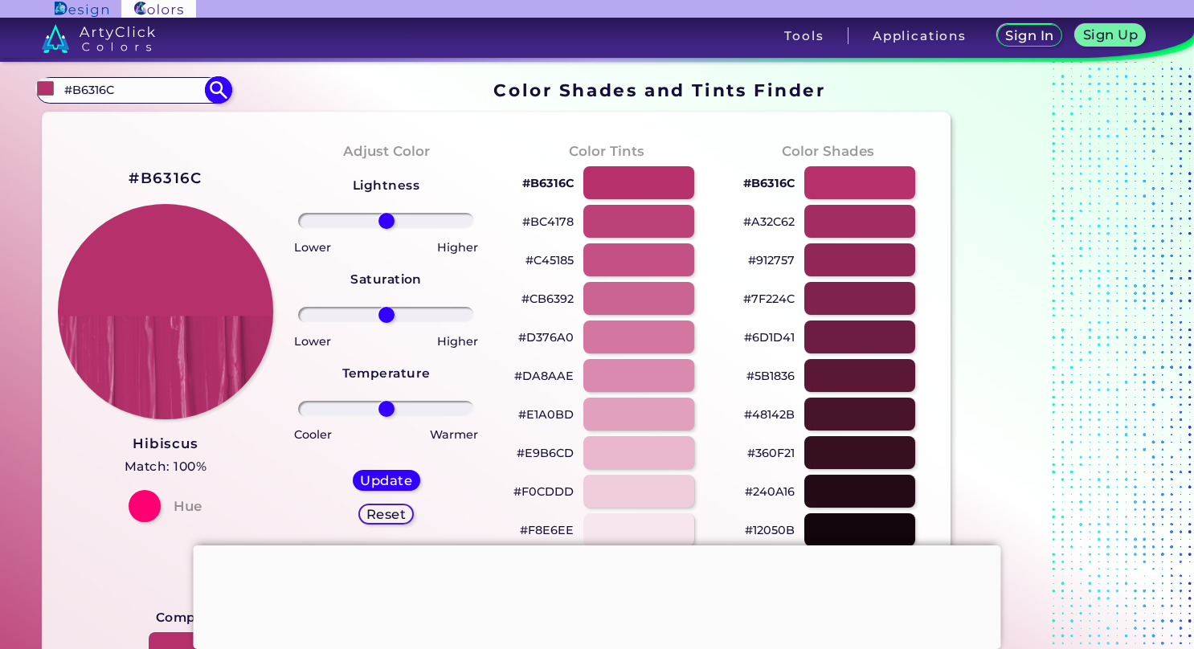
click at [142, 90] on input "#B6316C" at bounding box center [133, 91] width 149 height 22
type input "#"
type input "p"
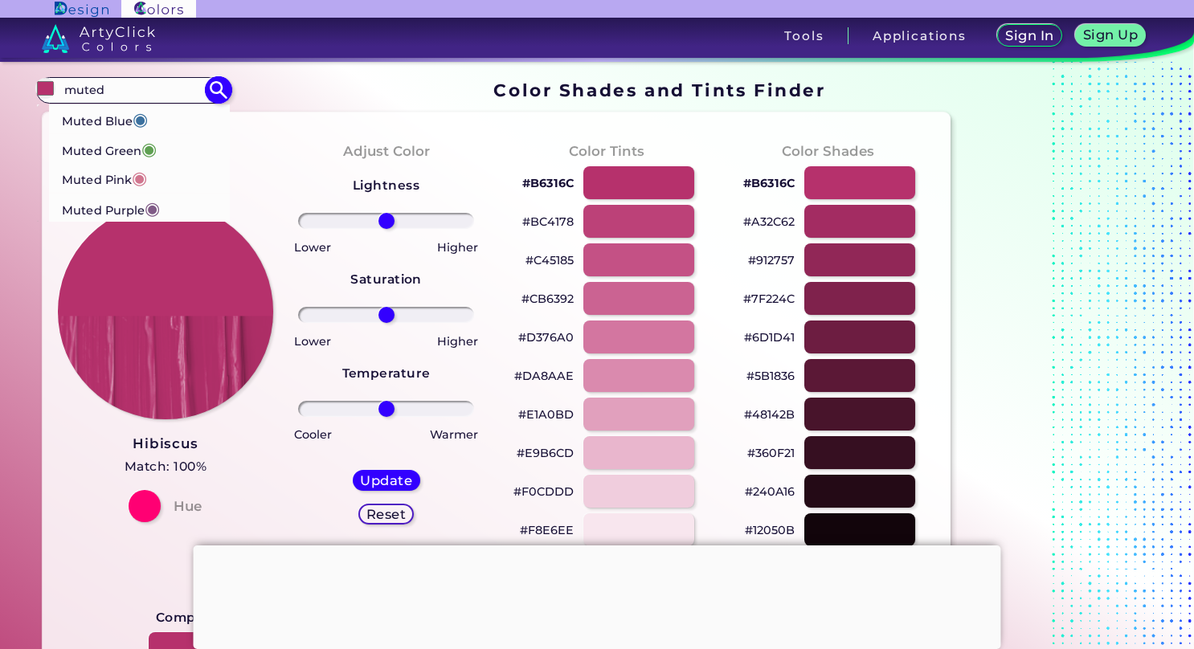
type input "muted"
click at [145, 176] on span "◉" at bounding box center [139, 177] width 15 height 21
type input "#d1768f"
type input "#D1768F"
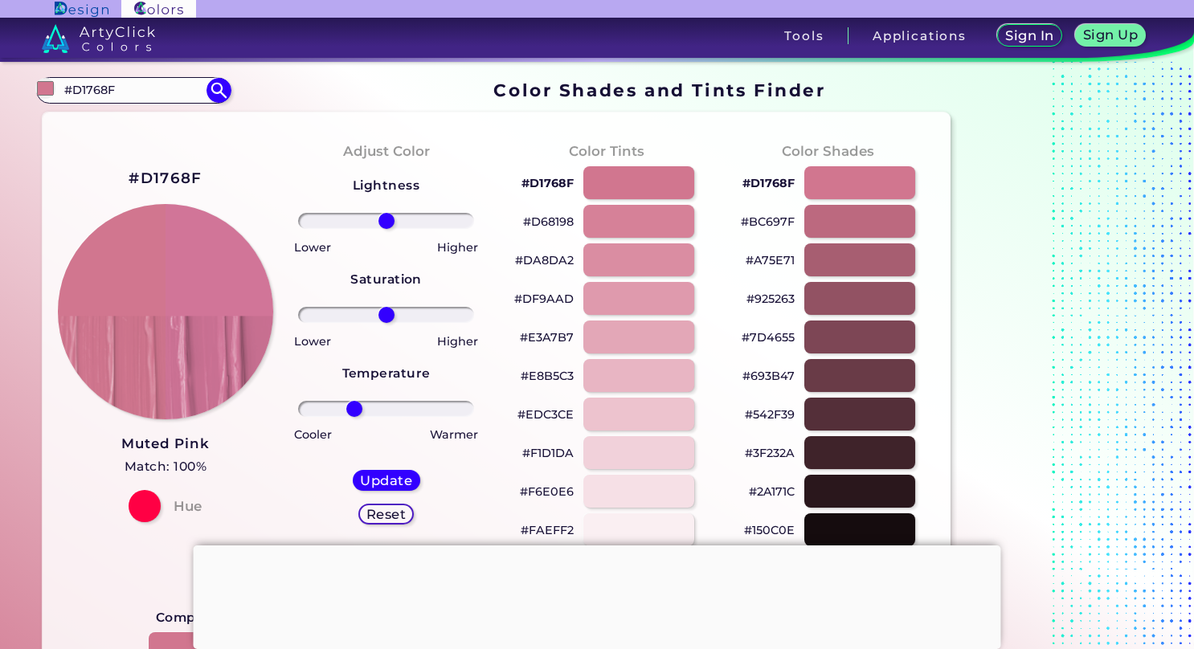
drag, startPoint x: 390, startPoint y: 406, endPoint x: 353, endPoint y: 414, distance: 37.8
type input "-40"
click at [353, 414] on input "range" at bounding box center [385, 409] width 175 height 16
click at [382, 479] on h5 "Update" at bounding box center [385, 481] width 47 height 12
type input "#d1759a"
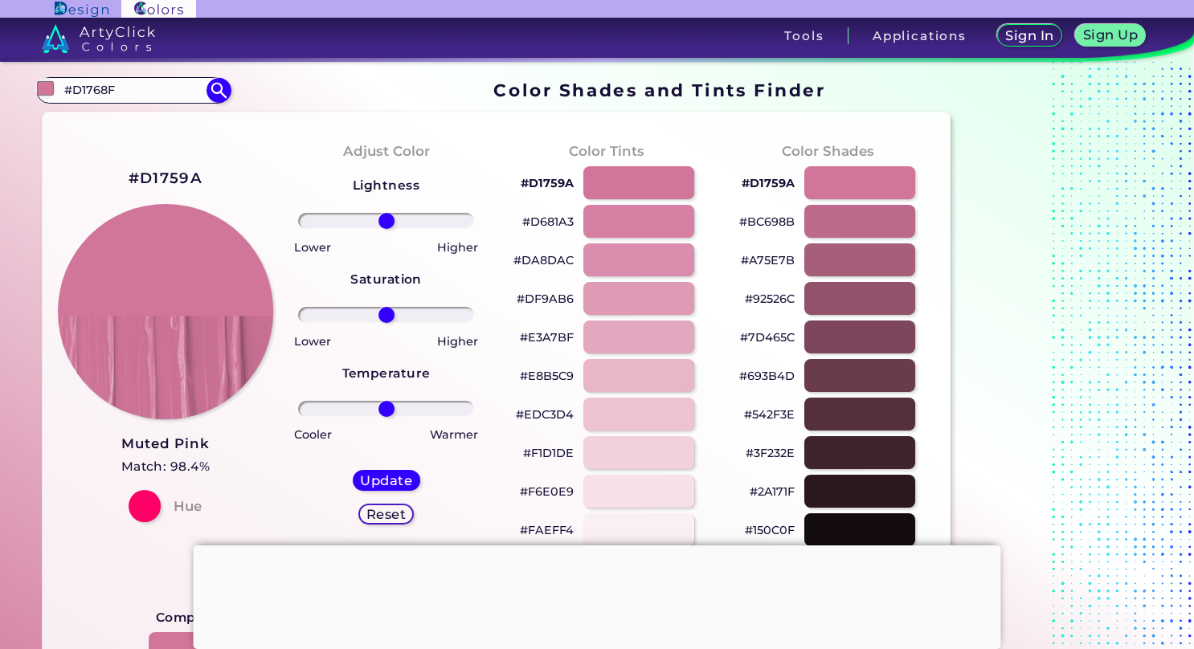
drag, startPoint x: 386, startPoint y: 403, endPoint x: 357, endPoint y: 410, distance: 29.8
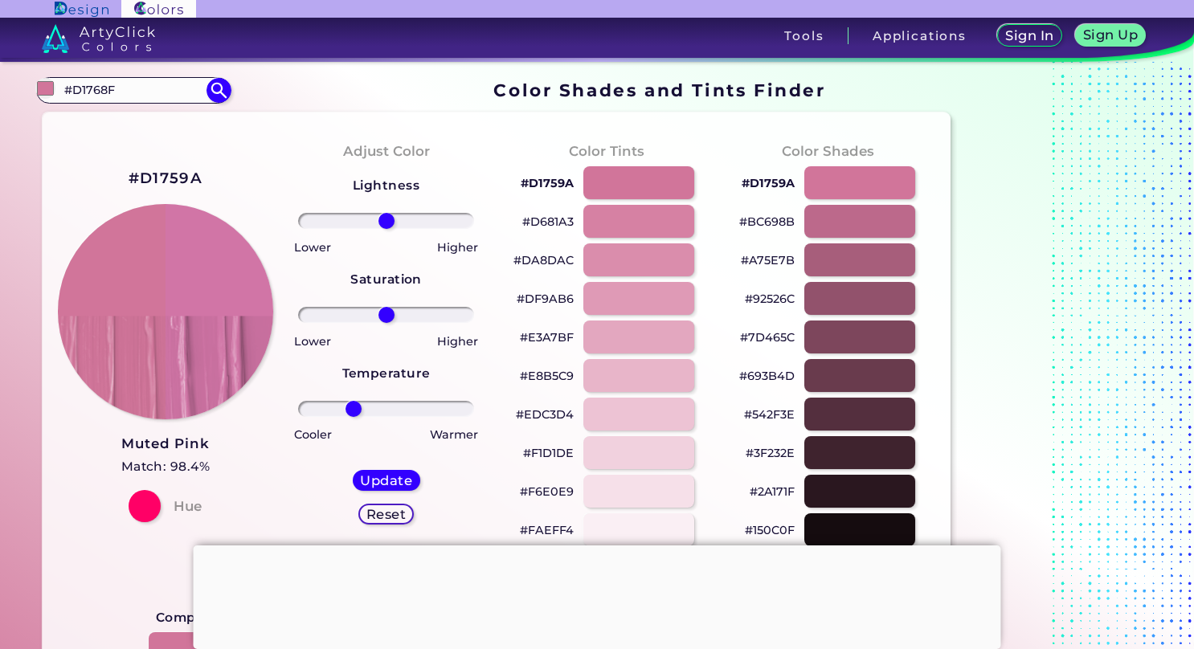
click at [353, 406] on input "range" at bounding box center [385, 409] width 175 height 16
drag, startPoint x: 353, startPoint y: 406, endPoint x: 365, endPoint y: 451, distance: 46.6
type input "-26"
click at [365, 417] on input "range" at bounding box center [385, 409] width 175 height 16
click at [413, 479] on div "Update" at bounding box center [386, 480] width 63 height 19
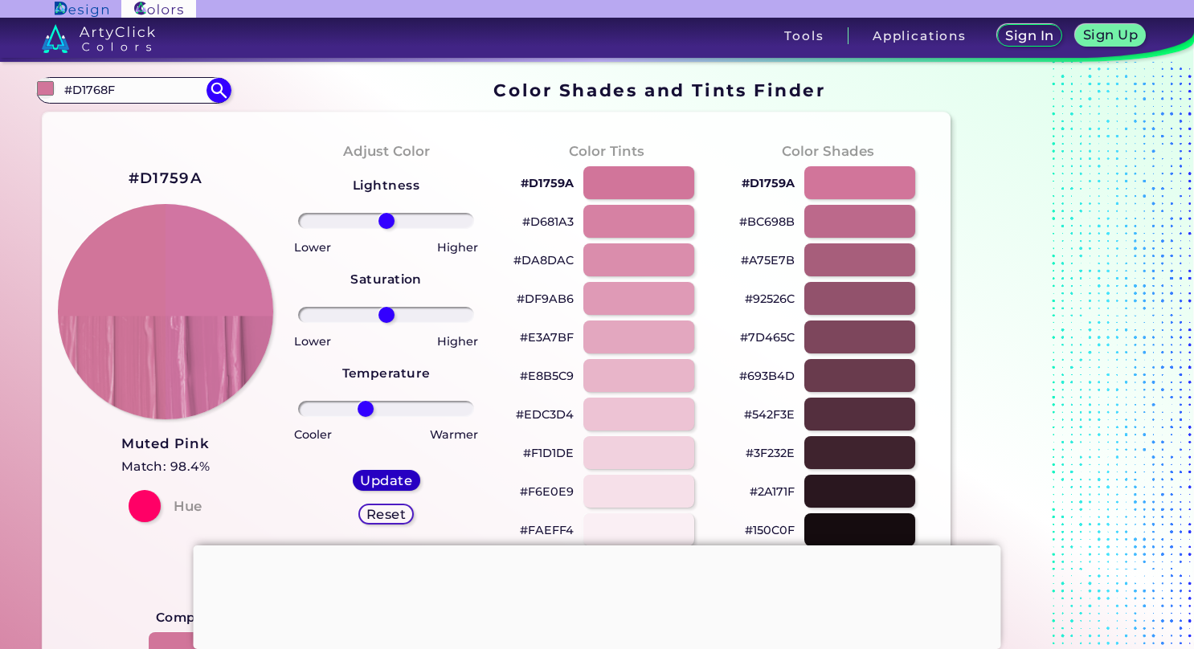
type input "#d175a2"
type input "0"
click at [127, 92] on input "#D1768F" at bounding box center [133, 91] width 149 height 22
type input "#"
type input "hop"
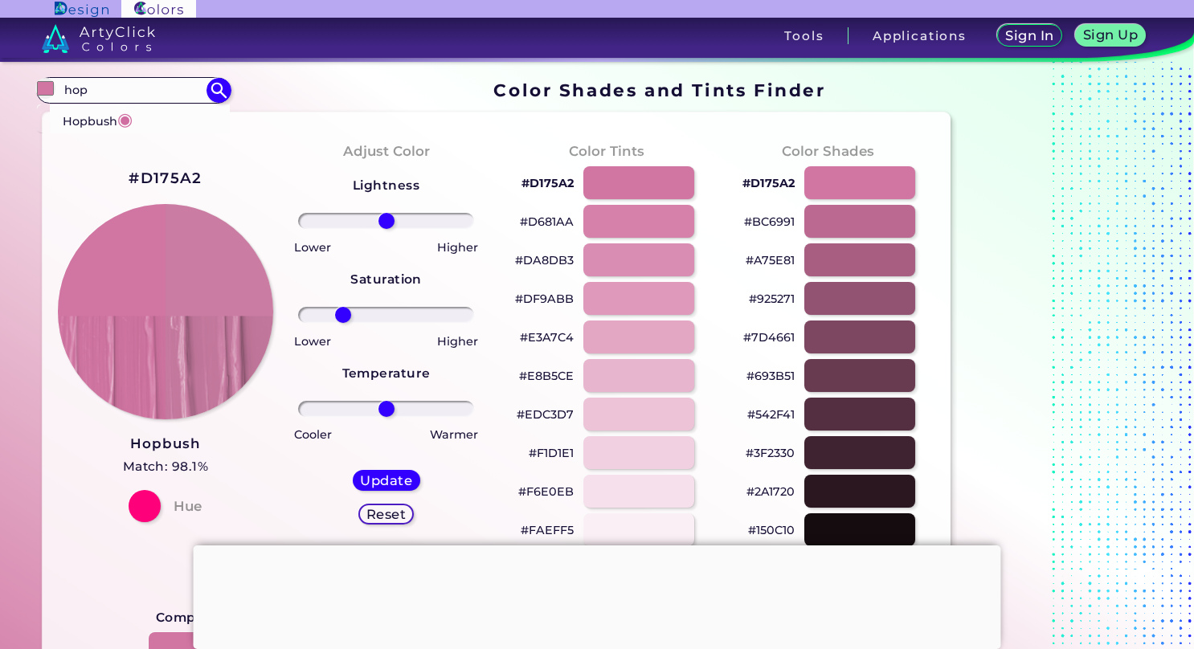
drag, startPoint x: 383, startPoint y: 310, endPoint x: 342, endPoint y: 323, distance: 42.9
type input "-54"
click at [342, 323] on input "range" at bounding box center [385, 315] width 175 height 16
click at [403, 475] on h5 "Update" at bounding box center [385, 480] width 48 height 12
type input "#ca7da2"
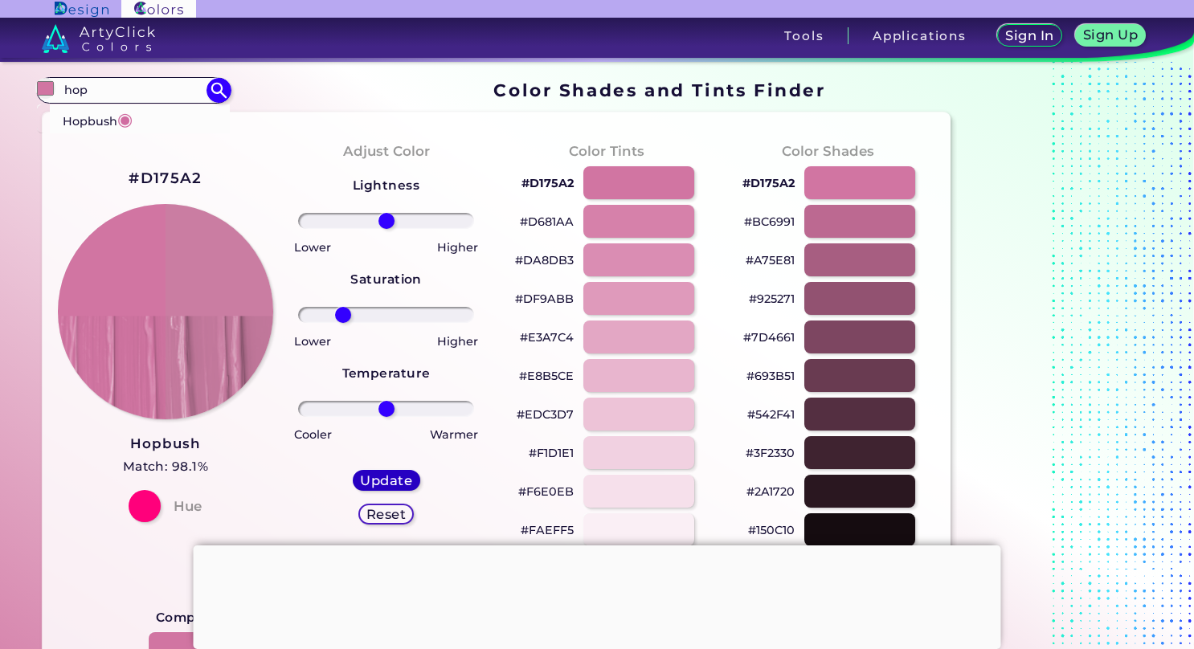
type input "0"
click at [174, 85] on input "hop" at bounding box center [133, 91] width 149 height 22
type input "h"
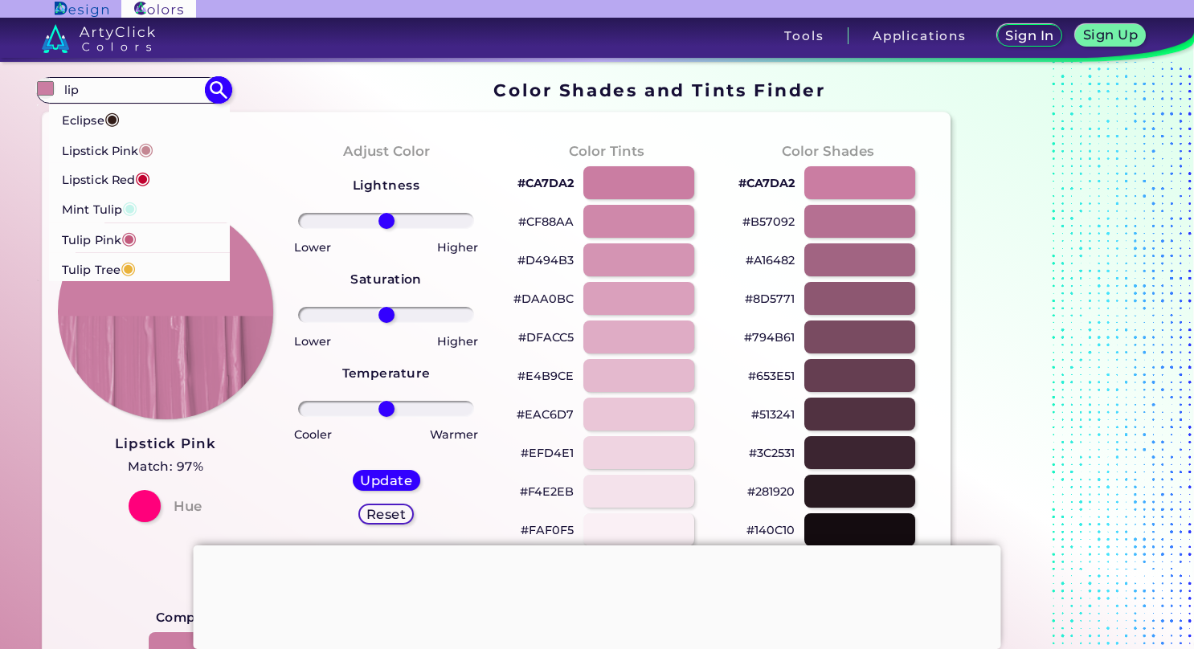
type input "lip"
click at [173, 135] on li "Lipstick Pink ◉" at bounding box center [140, 148] width 182 height 30
type input "#c48793"
type input "#C48793"
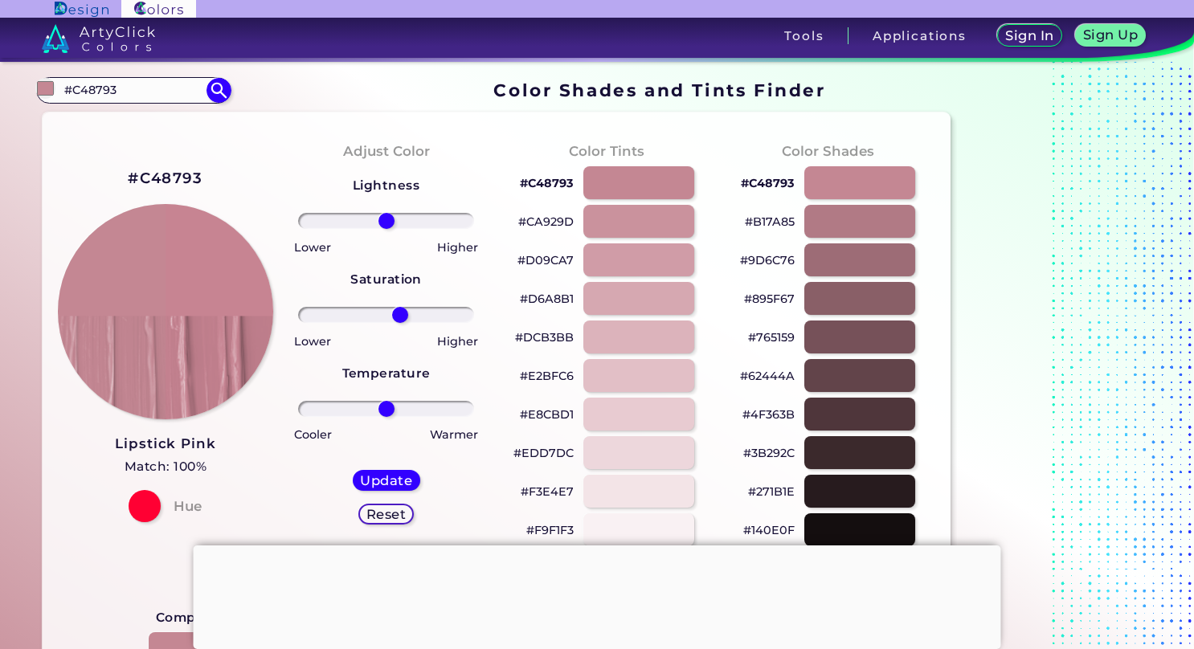
drag, startPoint x: 392, startPoint y: 310, endPoint x: 400, endPoint y: 324, distance: 16.5
type input "18"
click at [400, 323] on input "range" at bounding box center [385, 315] width 175 height 16
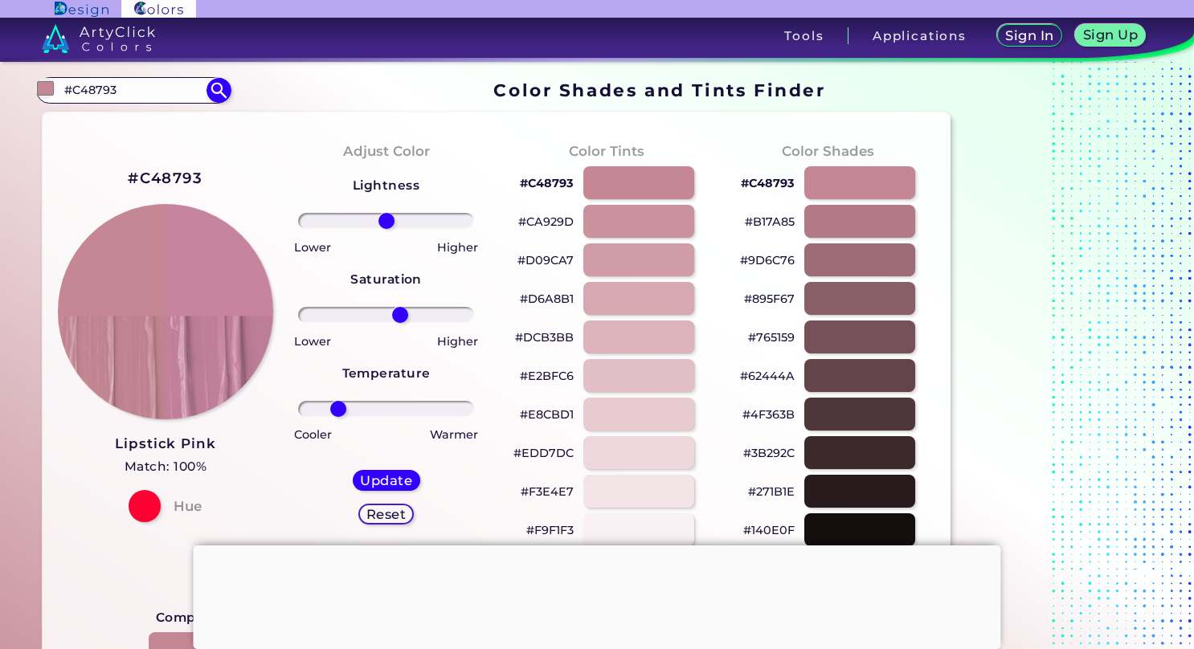
drag, startPoint x: 382, startPoint y: 409, endPoint x: 337, endPoint y: 421, distance: 46.6
type input "-60"
click at [337, 417] on input "range" at bounding box center [385, 409] width 175 height 16
drag, startPoint x: 398, startPoint y: 315, endPoint x: 411, endPoint y: 320, distance: 14.0
type input "32"
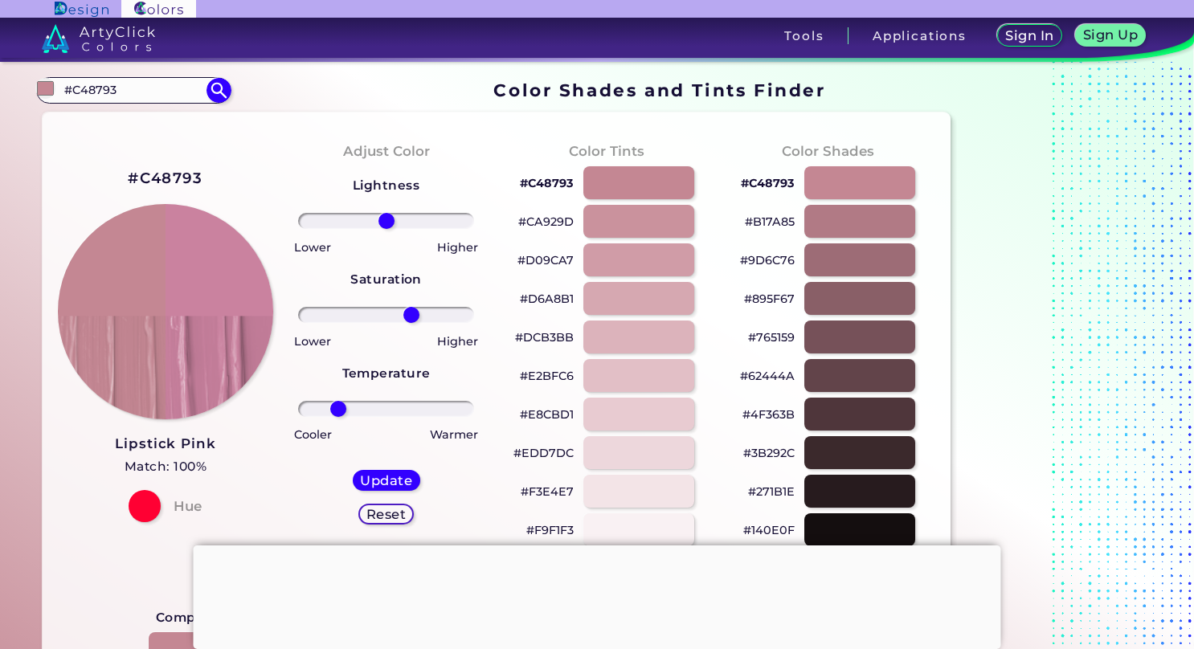
click at [411, 320] on input "range" at bounding box center [385, 315] width 175 height 16
click at [403, 482] on h5 "Update" at bounding box center [386, 480] width 50 height 13
type input "#ca829f"
type input "0"
